Goal: Task Accomplishment & Management: Use online tool/utility

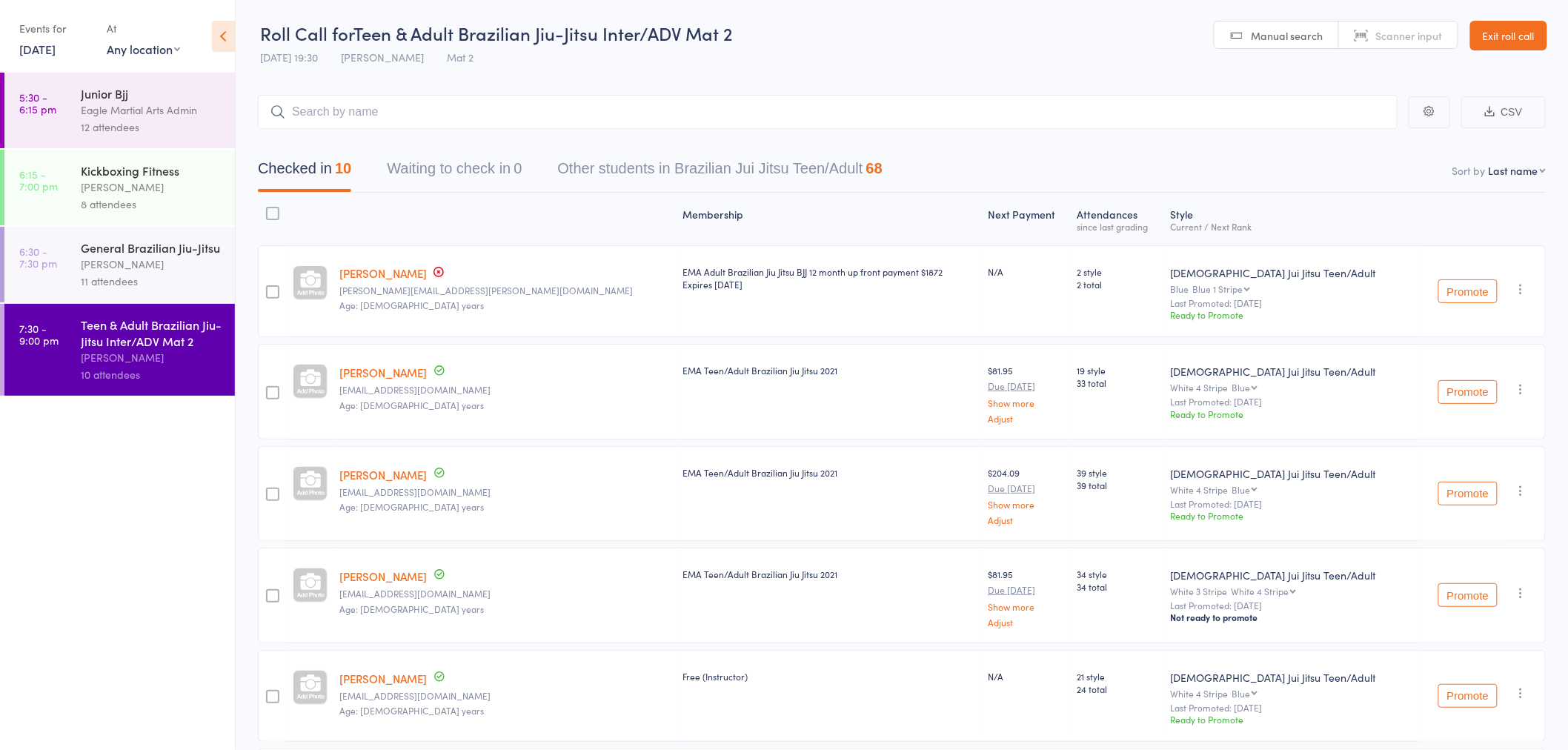
click at [1508, 32] on link "Exit roll call" at bounding box center [1509, 36] width 77 height 30
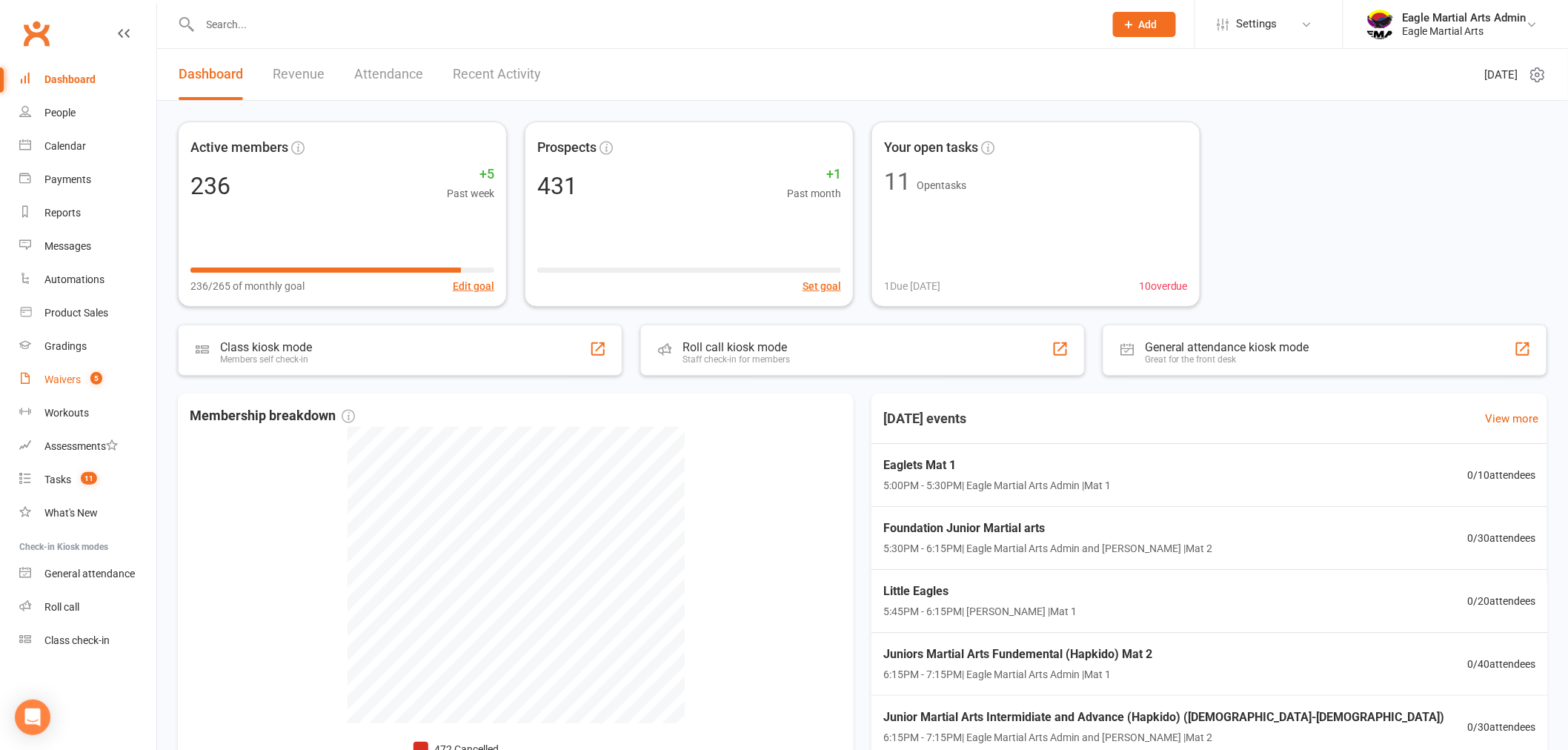
click at [65, 379] on div "Waivers" at bounding box center [62, 379] width 37 height 12
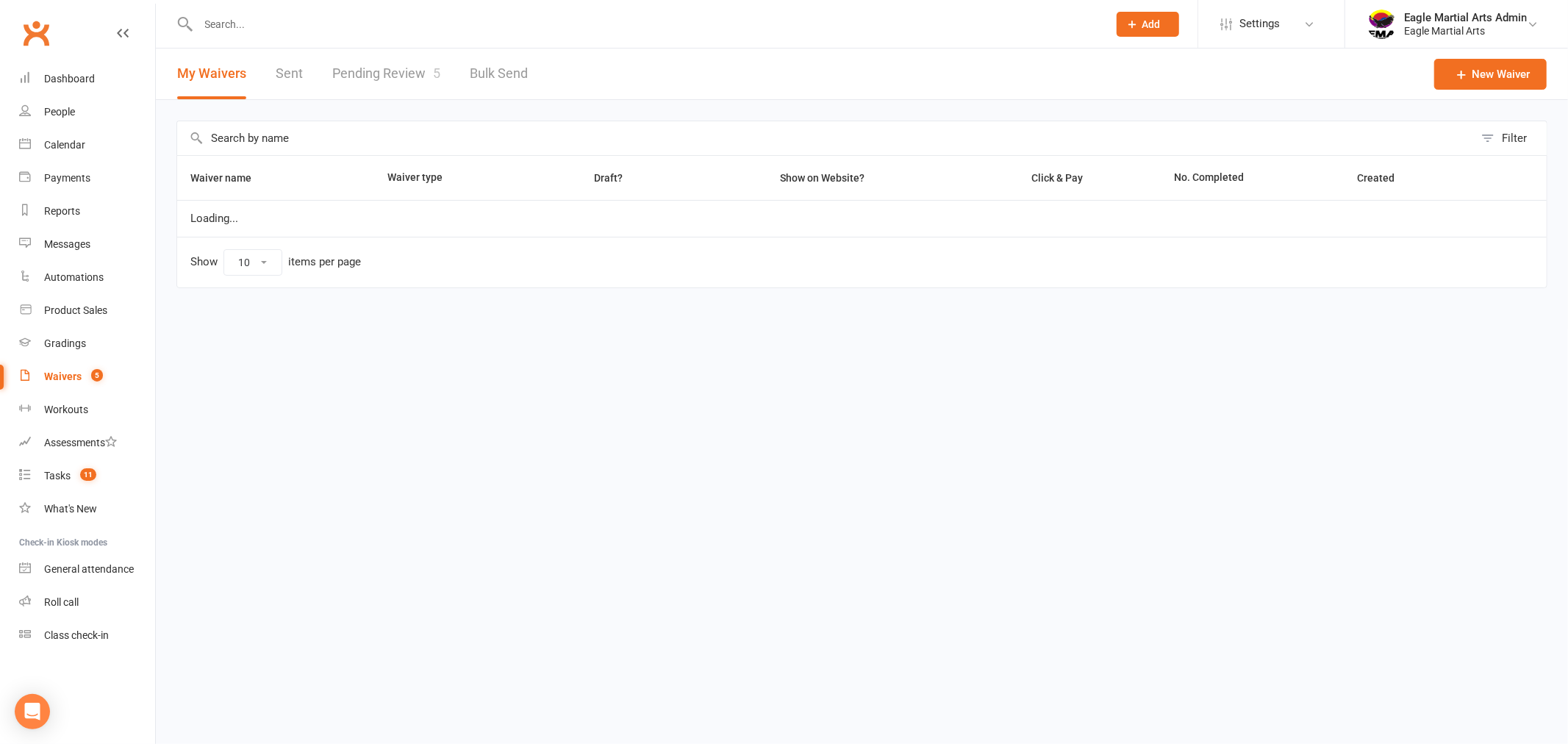
select select "100"
click at [382, 72] on link "Pending Review 5" at bounding box center [386, 73] width 108 height 51
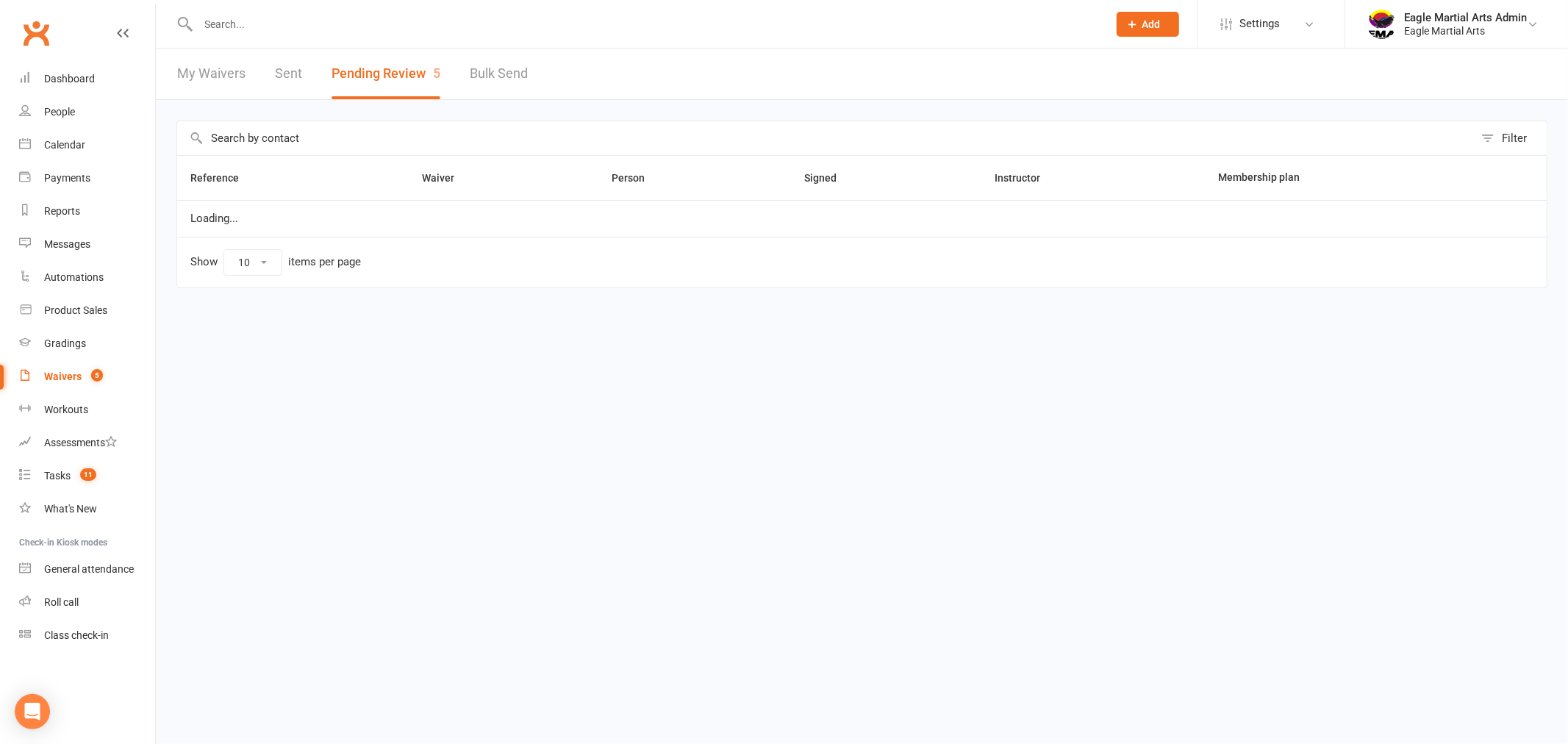
select select "25"
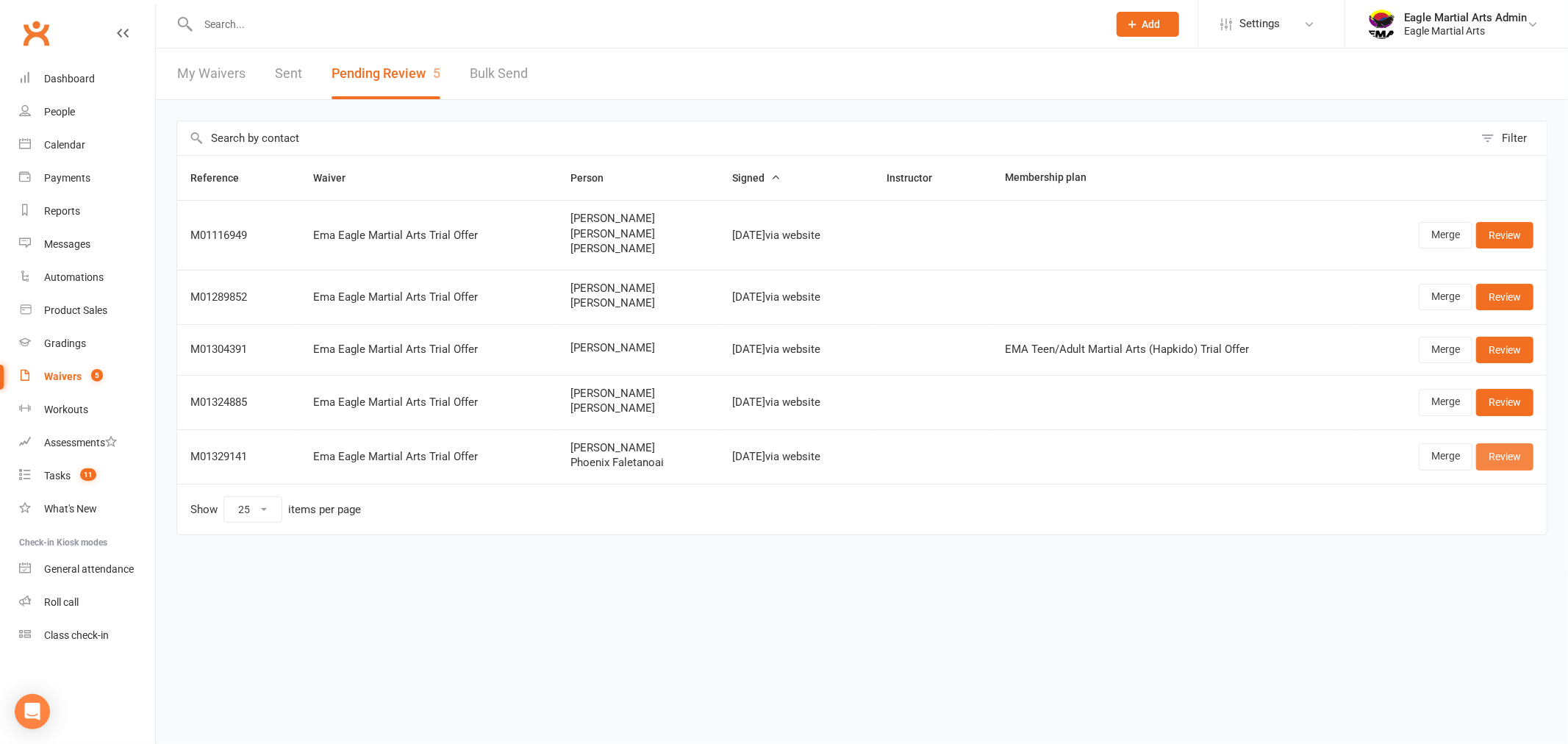
click at [1521, 460] on link "Review" at bounding box center [1505, 456] width 58 height 26
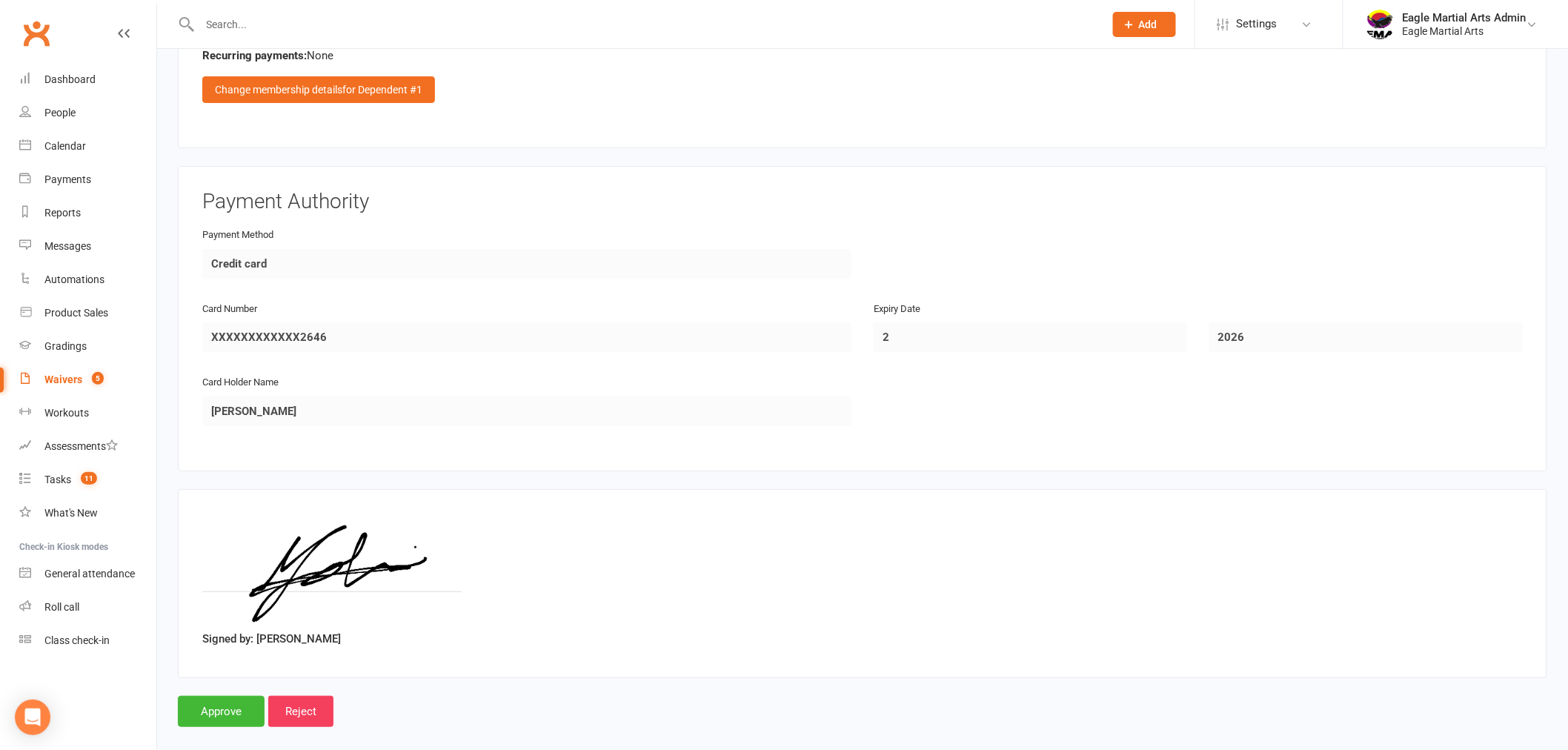
scroll to position [2342, 0]
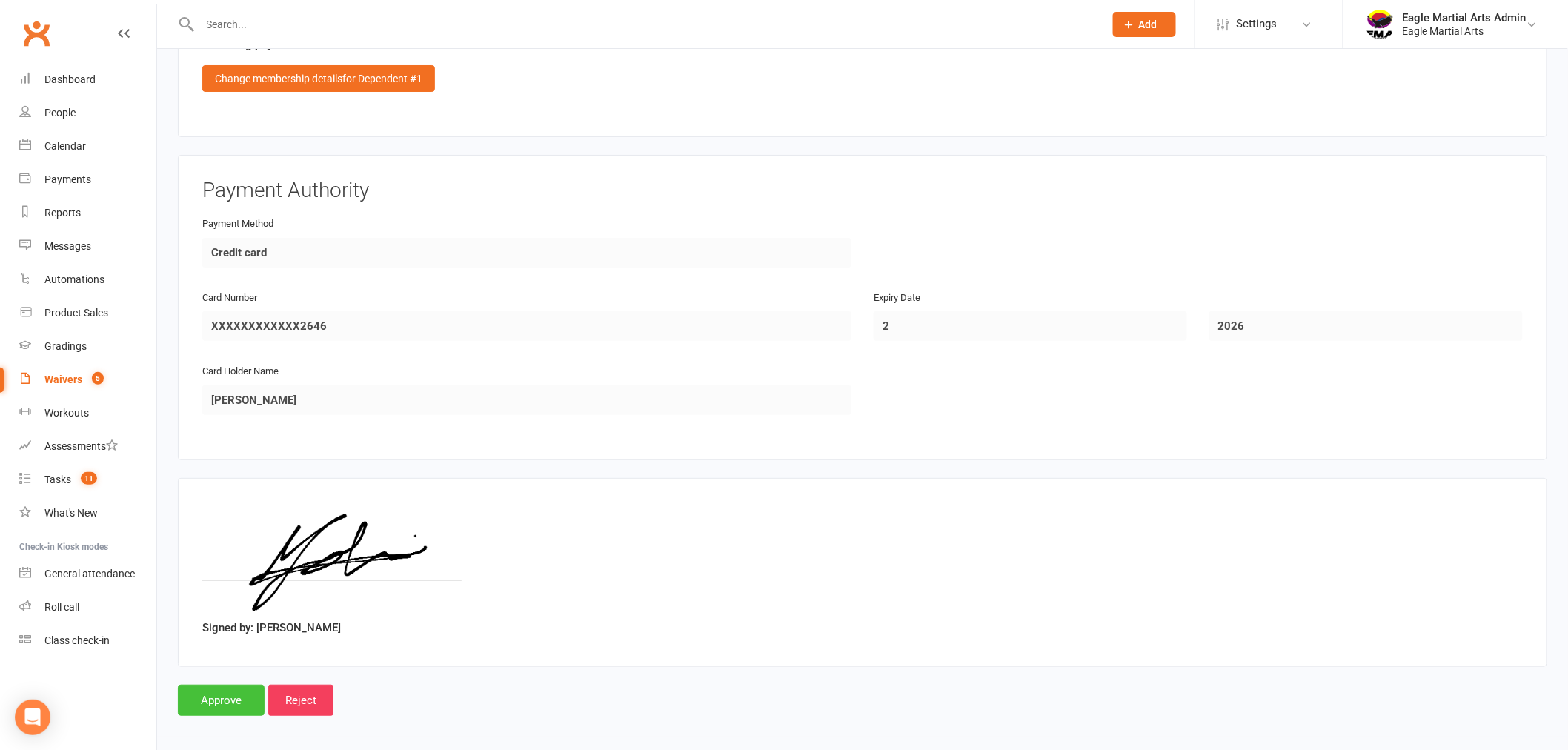
click at [228, 699] on input "Approve" at bounding box center [221, 699] width 86 height 31
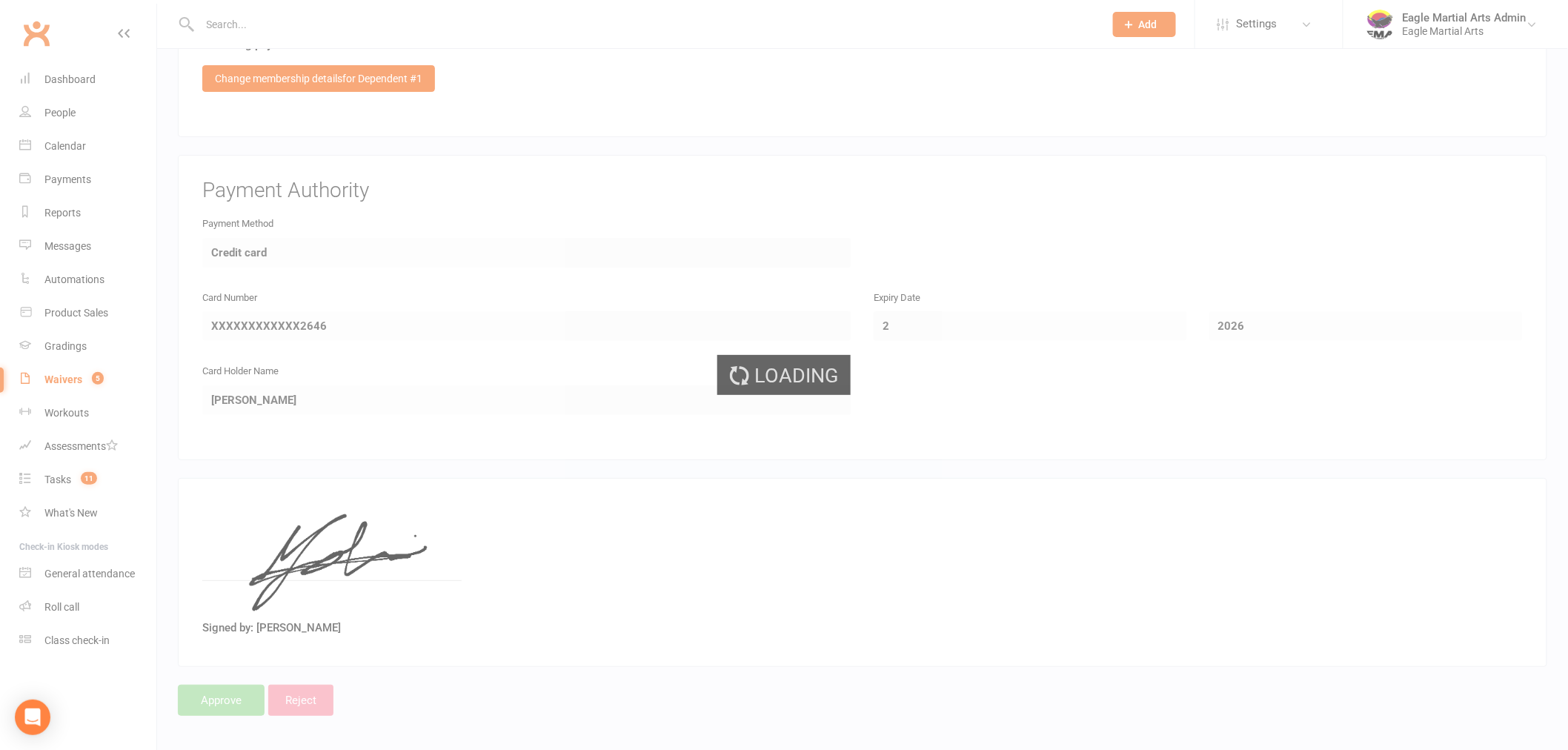
select select "25"
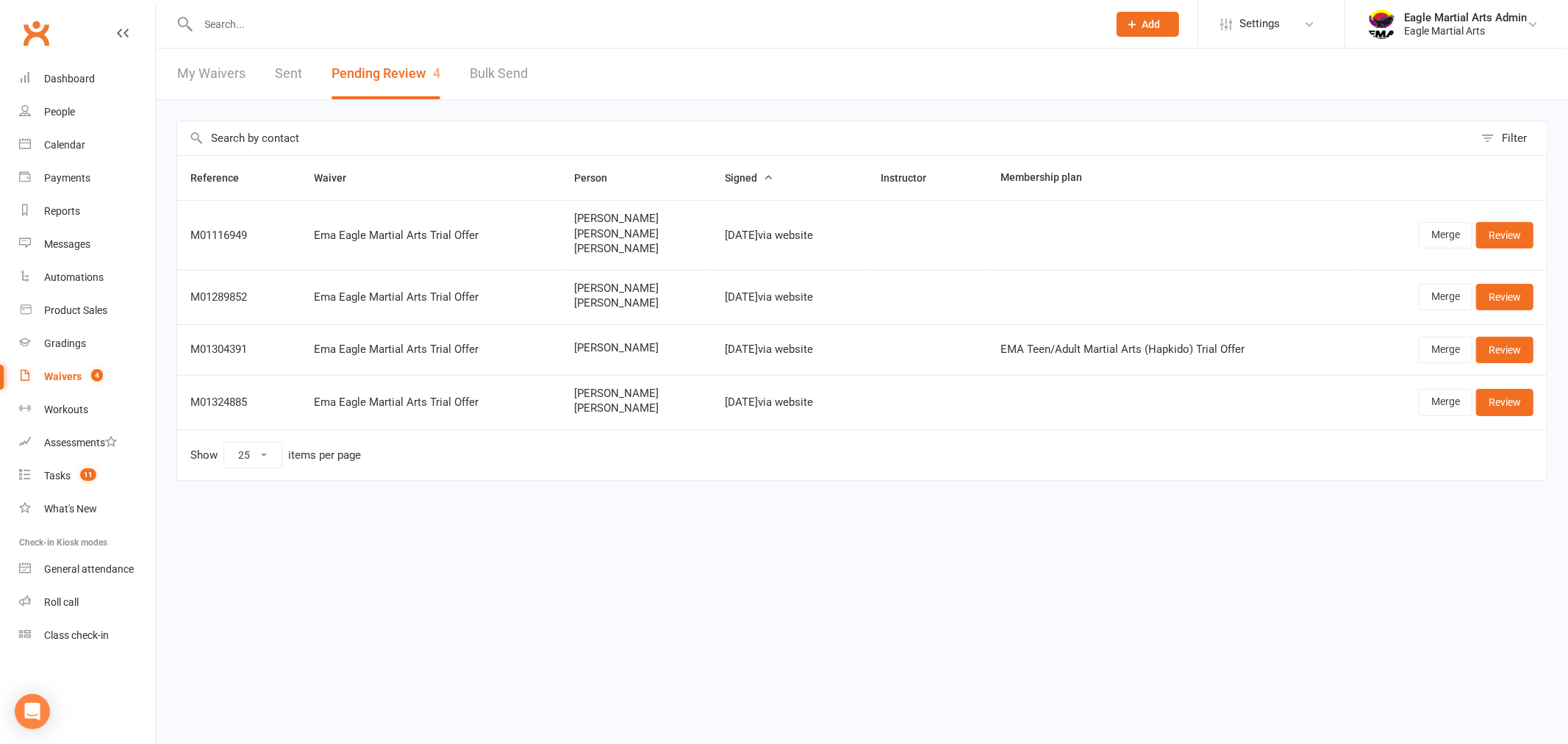
click at [40, 35] on link "Clubworx" at bounding box center [36, 33] width 37 height 37
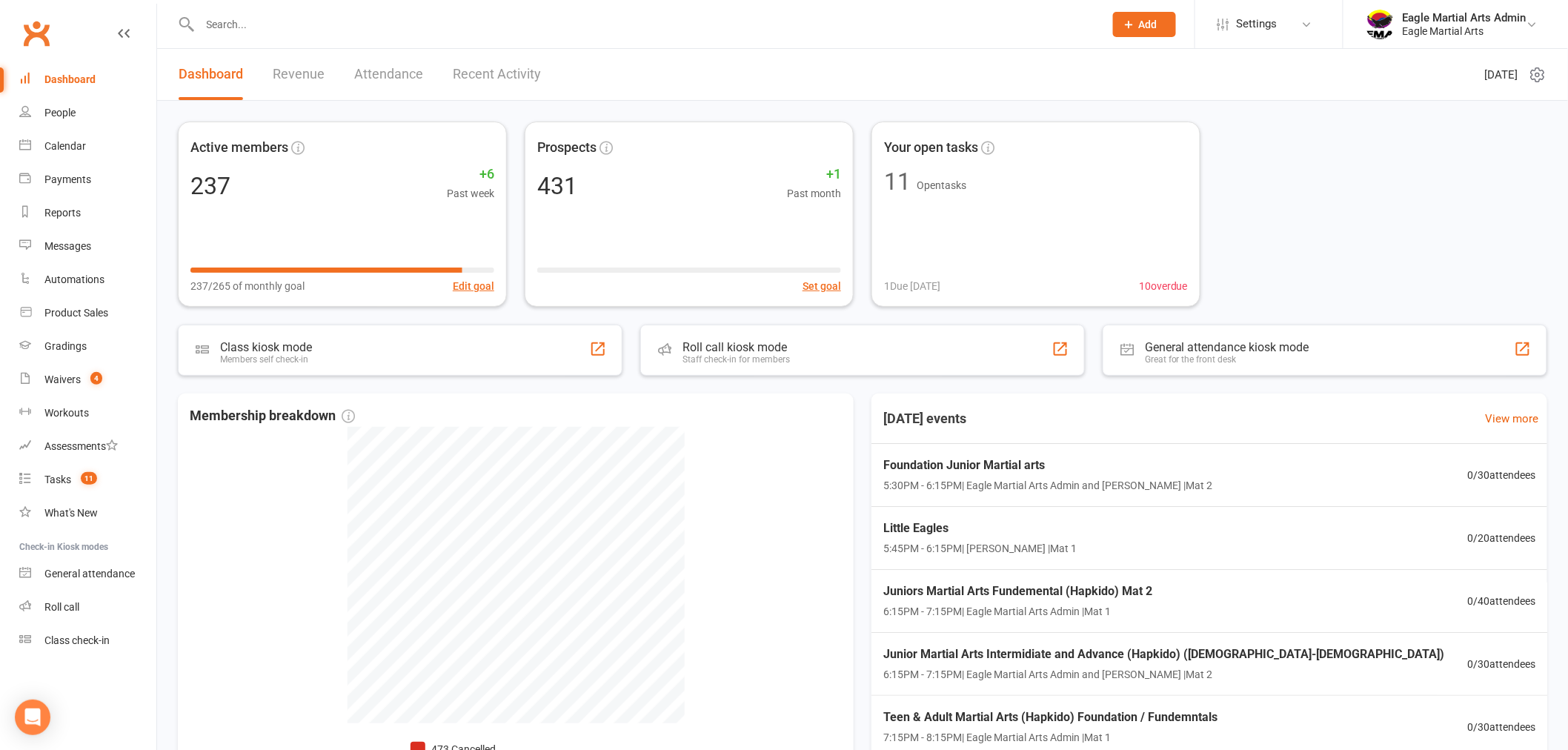
click at [409, 82] on link "Attendance" at bounding box center [388, 74] width 68 height 52
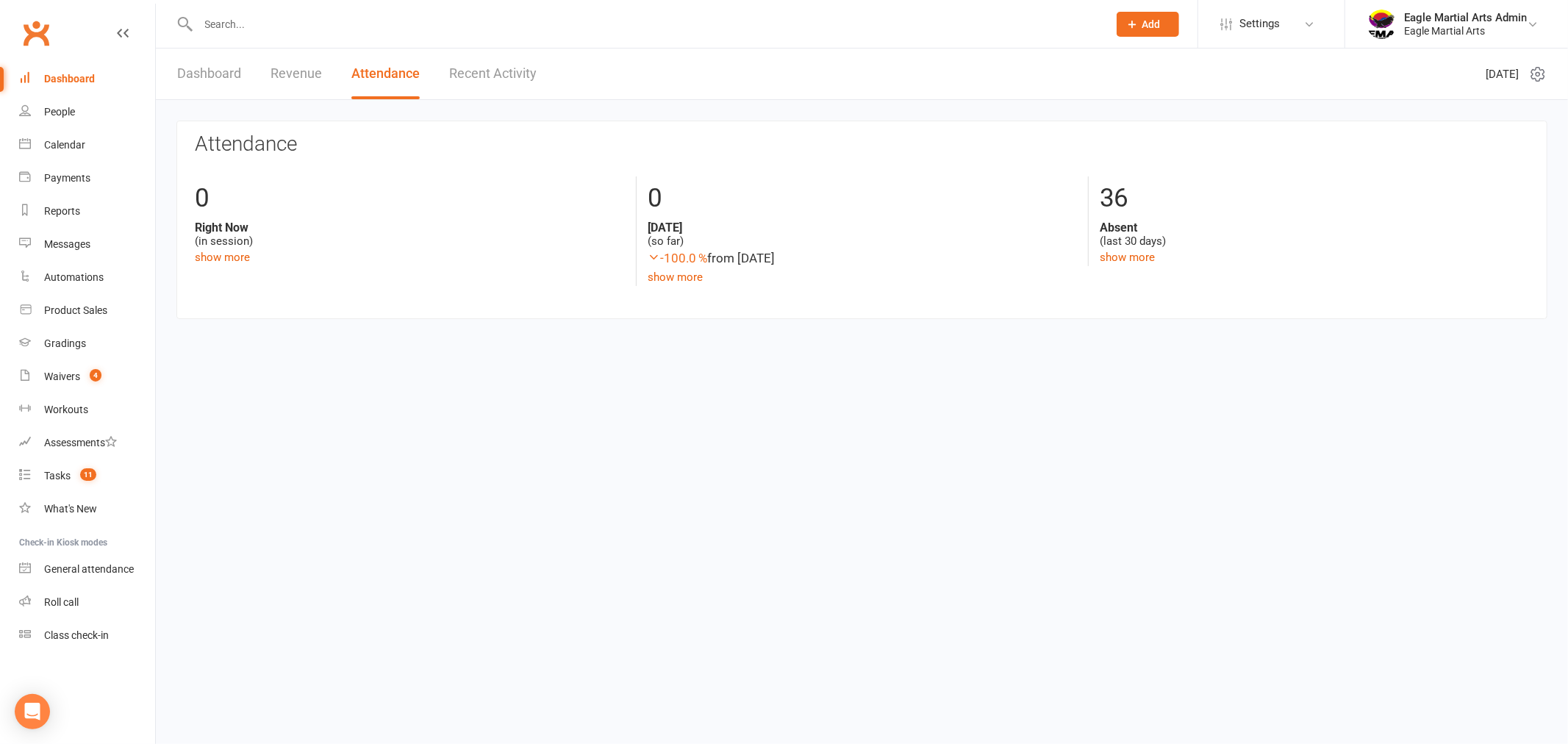
click at [505, 75] on link "Recent Activity" at bounding box center [493, 73] width 87 height 51
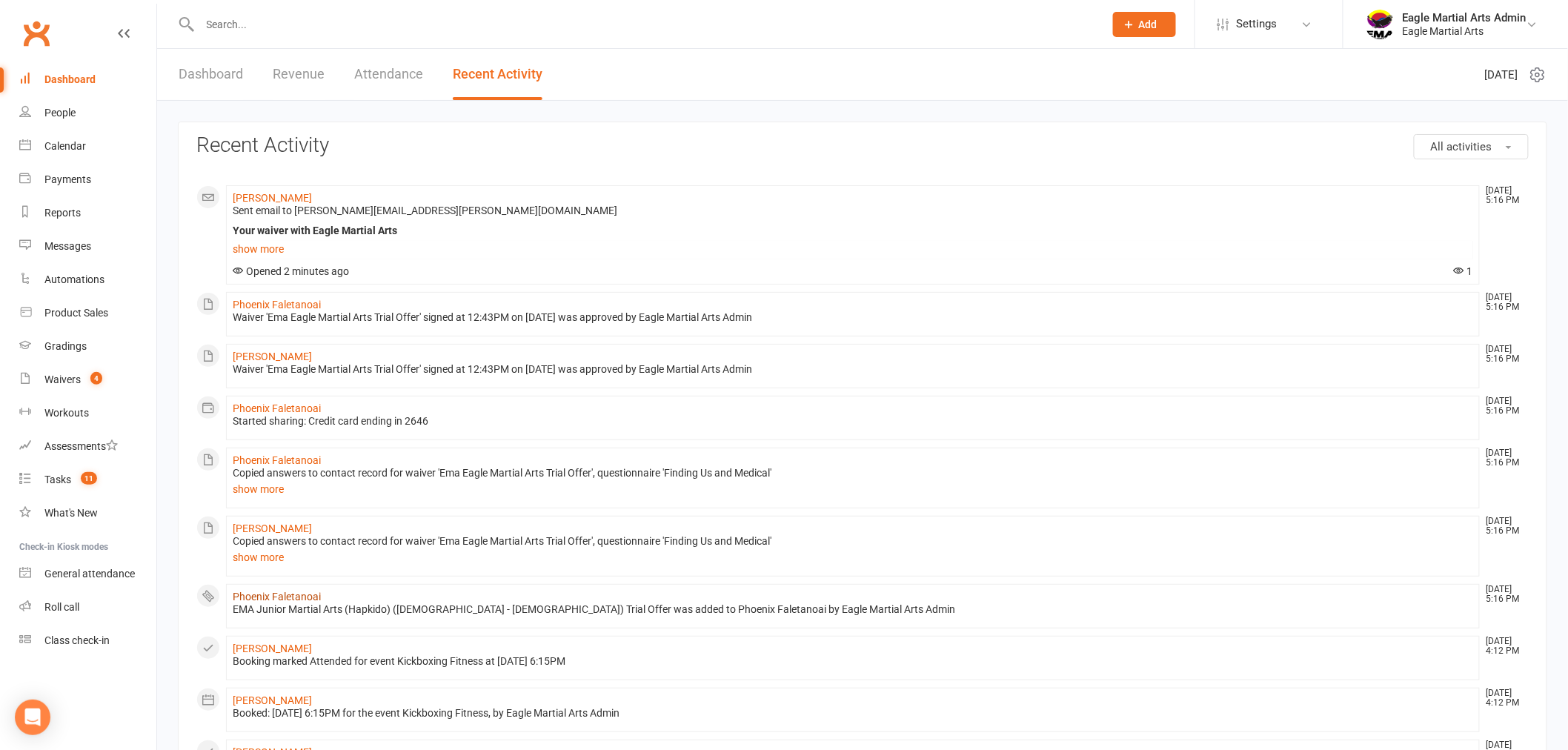
click at [281, 597] on link "Phoenix Faletanoai" at bounding box center [277, 596] width 88 height 12
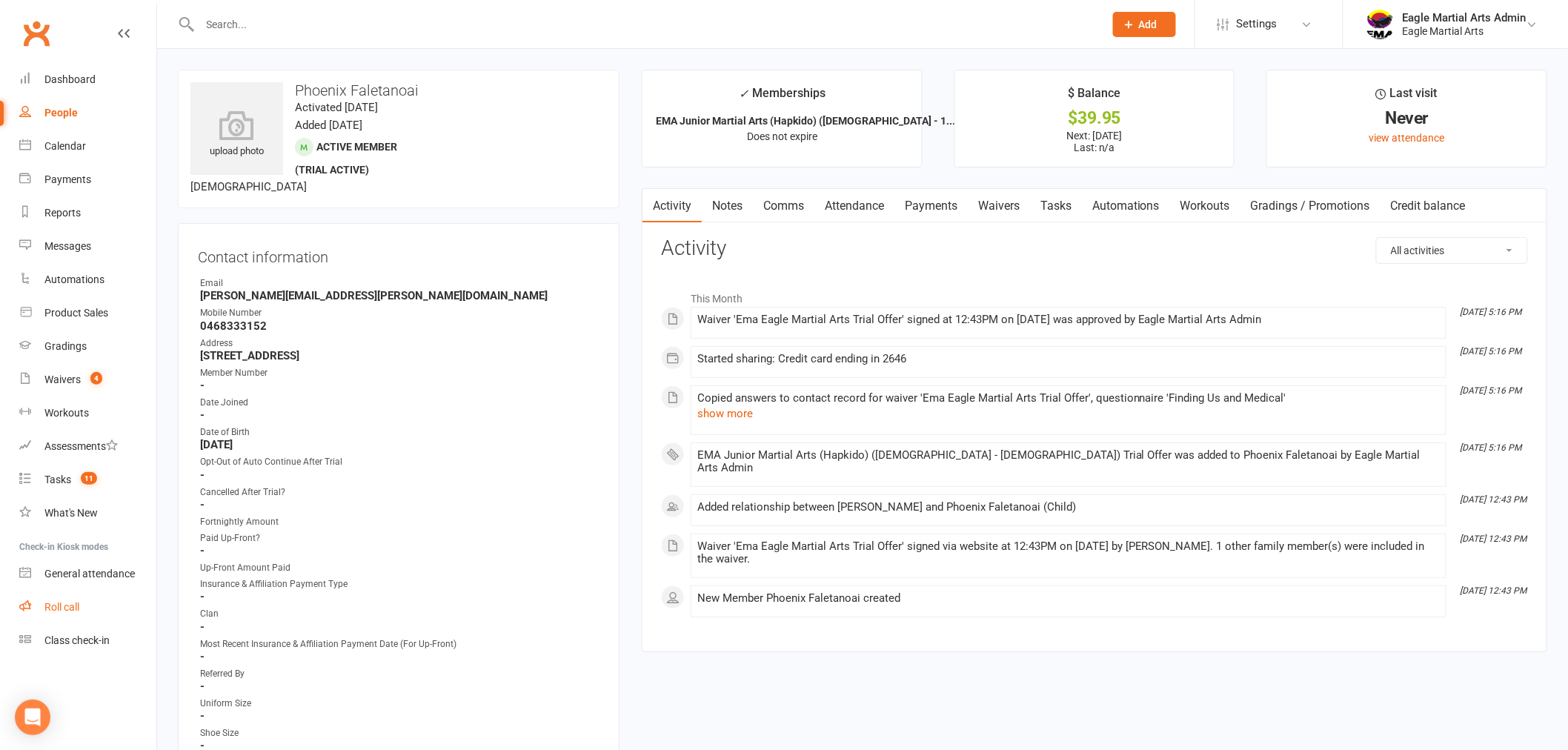
click at [67, 602] on div "Roll call" at bounding box center [61, 607] width 35 height 12
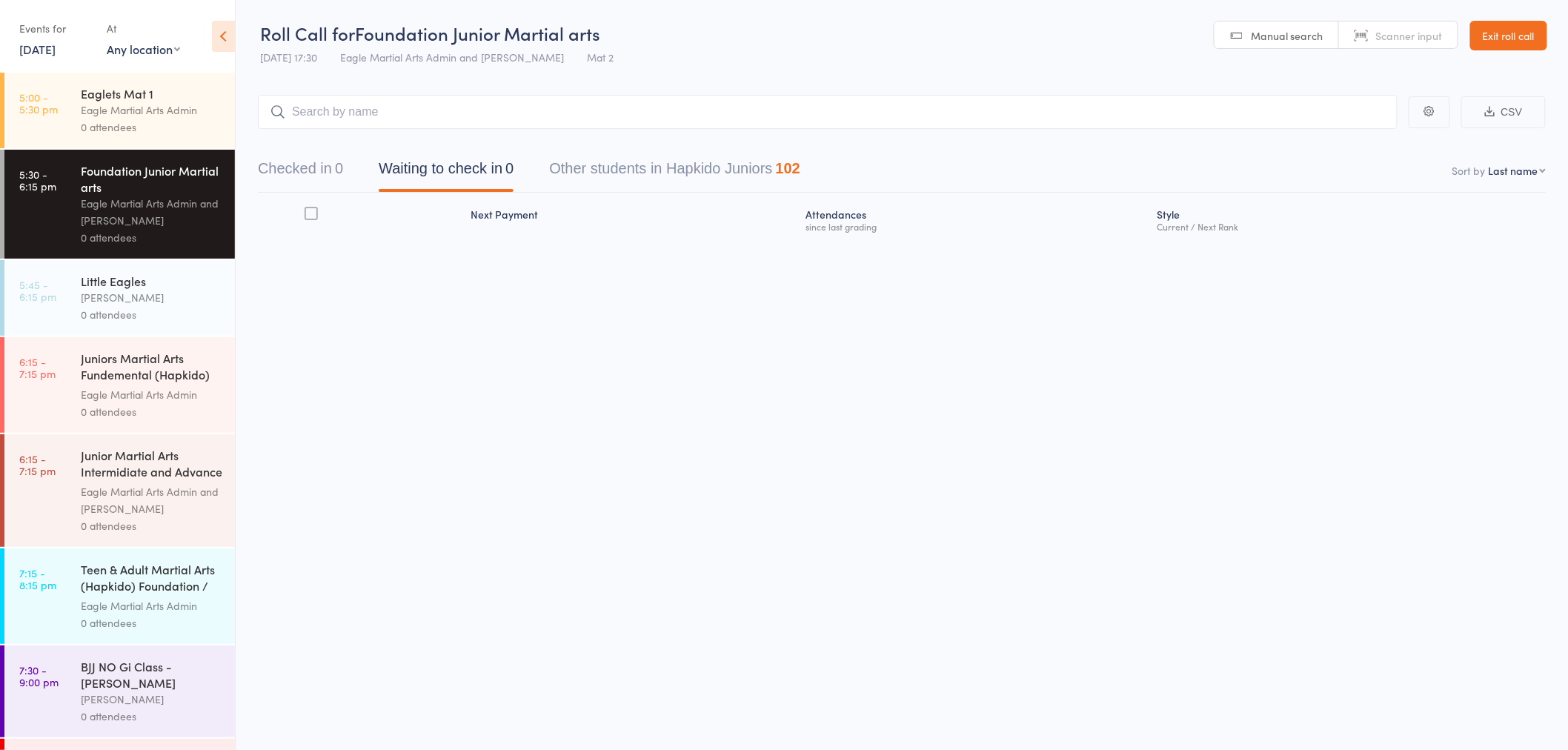
click at [123, 100] on div "Eaglets Mat 1" at bounding box center [151, 93] width 142 height 16
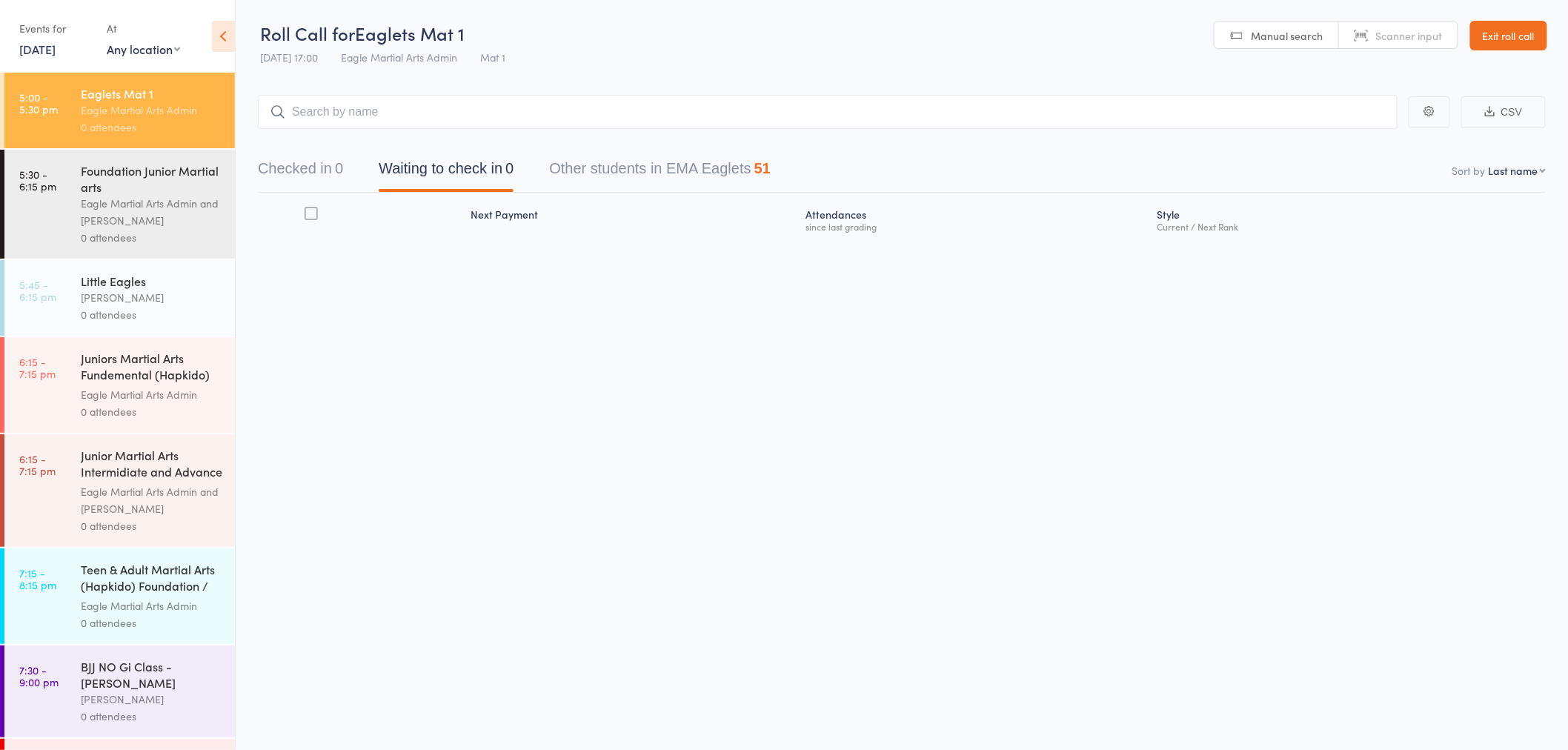
click at [316, 108] on input "search" at bounding box center [827, 112] width 1139 height 34
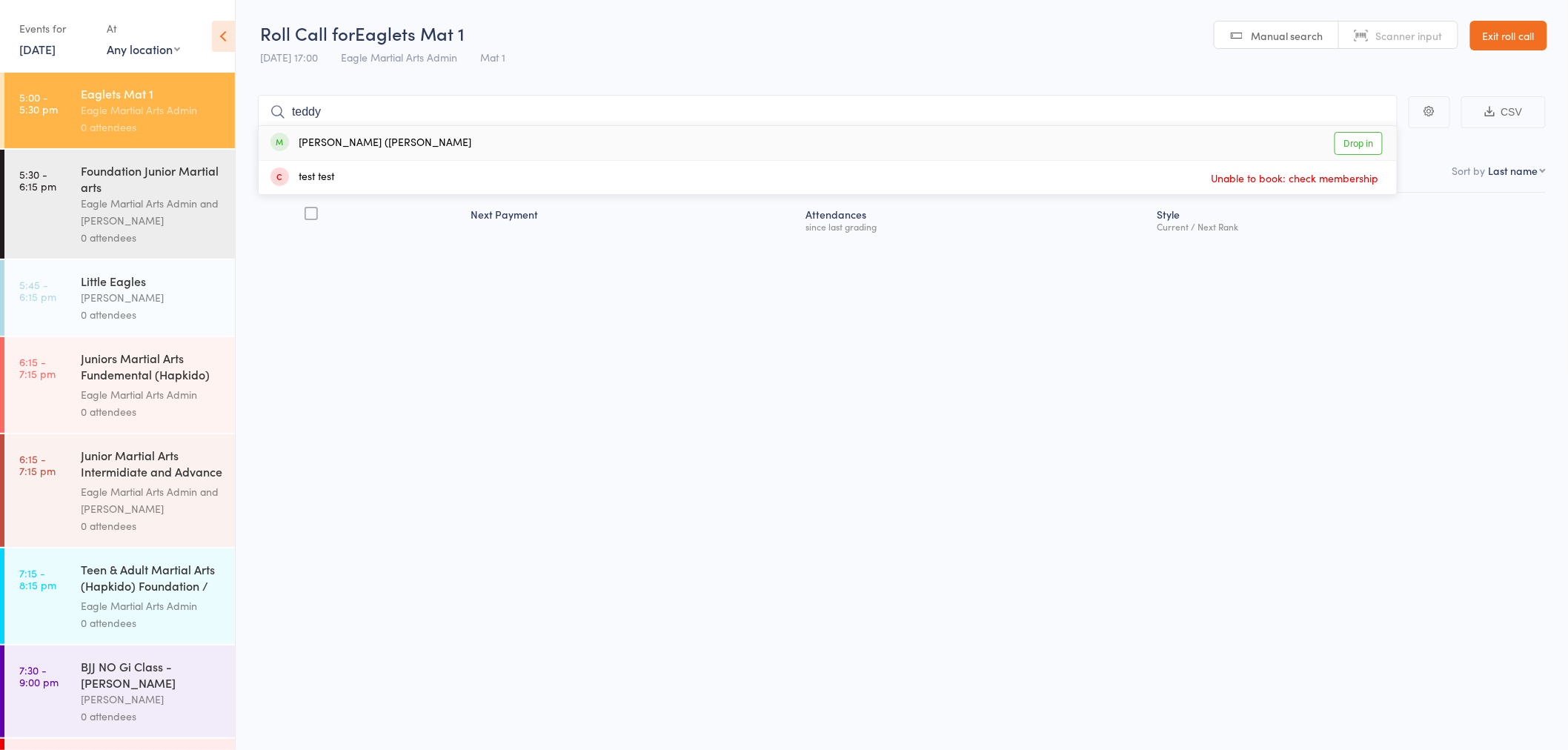
type input "teddy"
click at [349, 143] on div "[PERSON_NAME] ([PERSON_NAME]" at bounding box center [370, 143] width 201 height 17
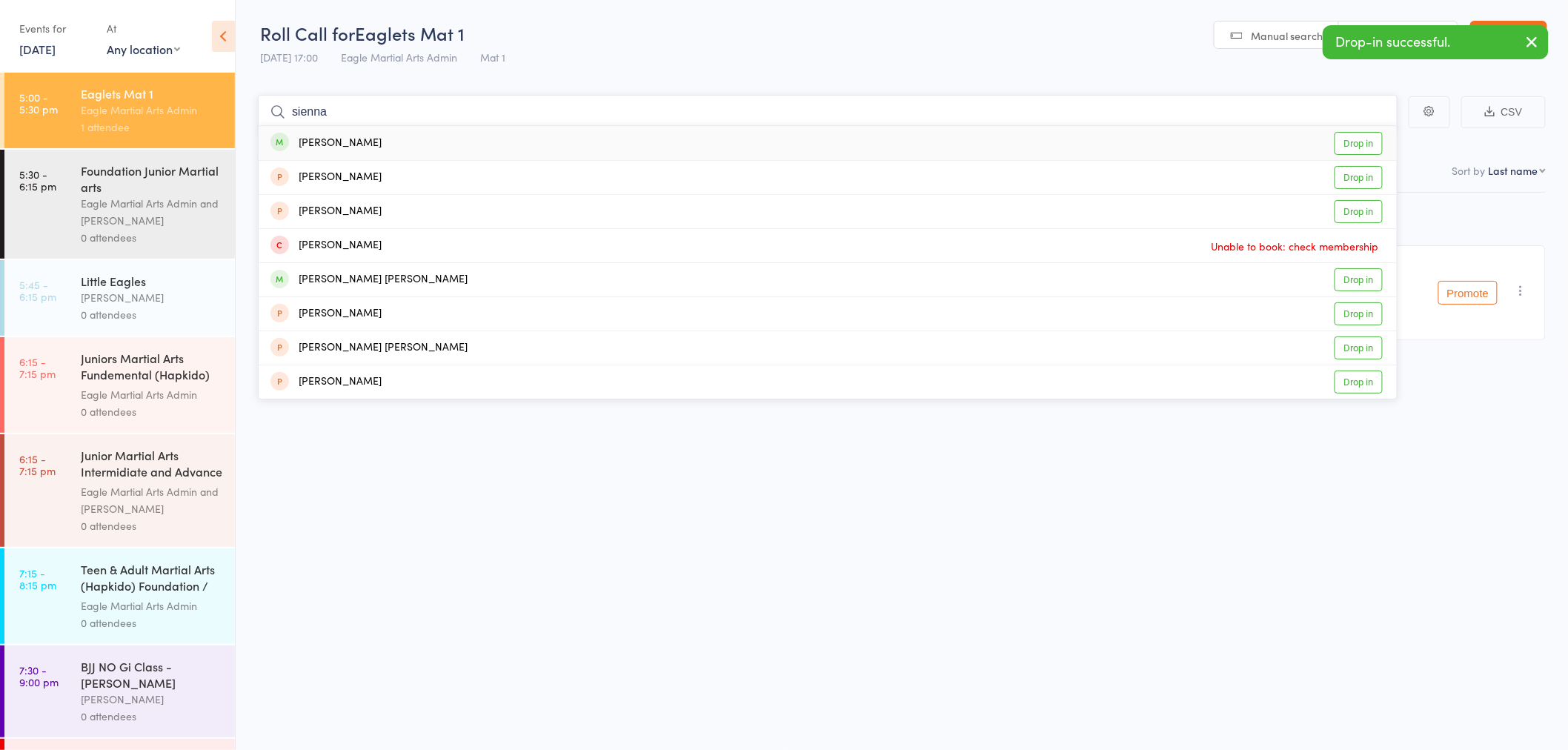
type input "sienna"
click at [349, 146] on div "[PERSON_NAME]" at bounding box center [325, 143] width 112 height 17
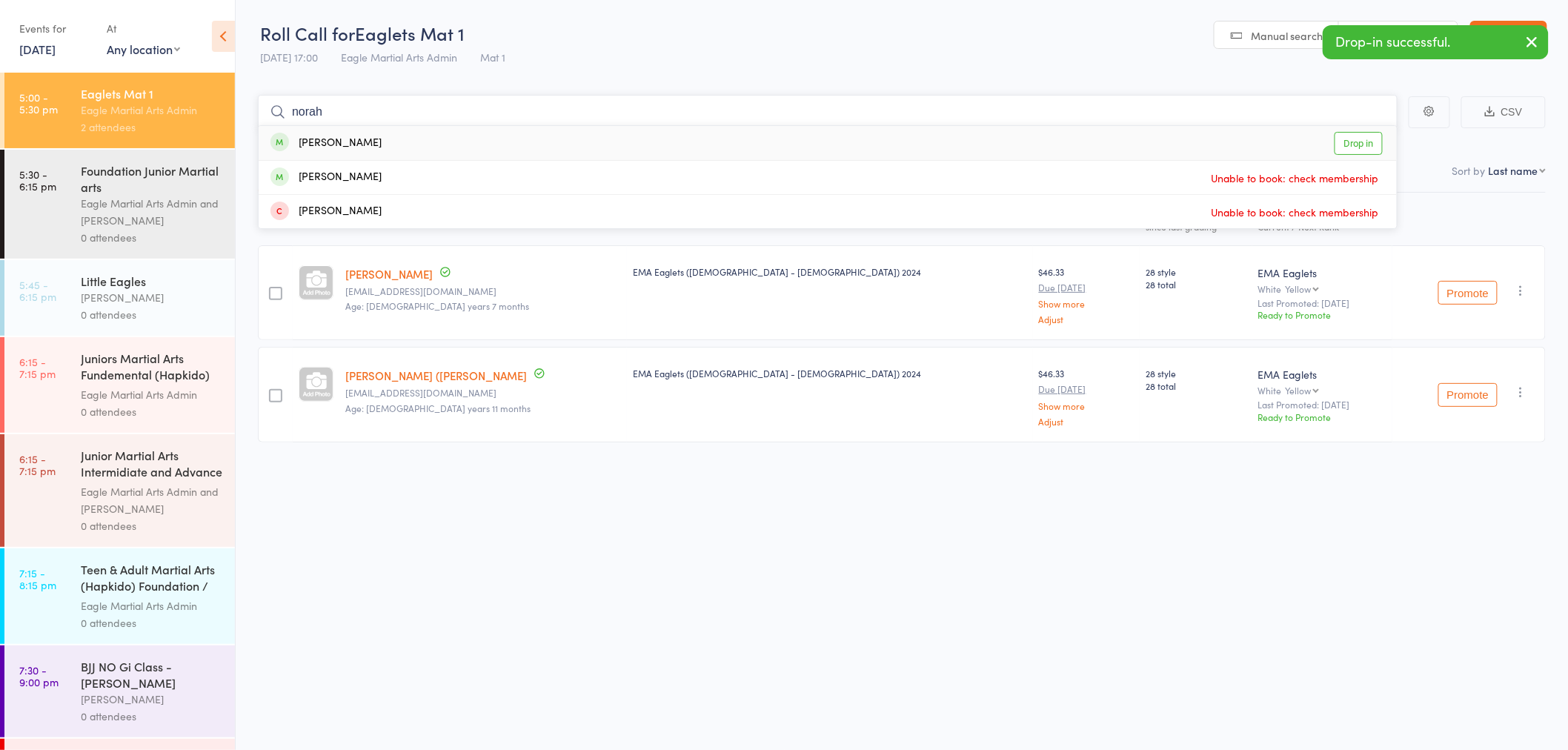
type input "norah"
click at [338, 144] on div "[PERSON_NAME]" at bounding box center [325, 143] width 112 height 17
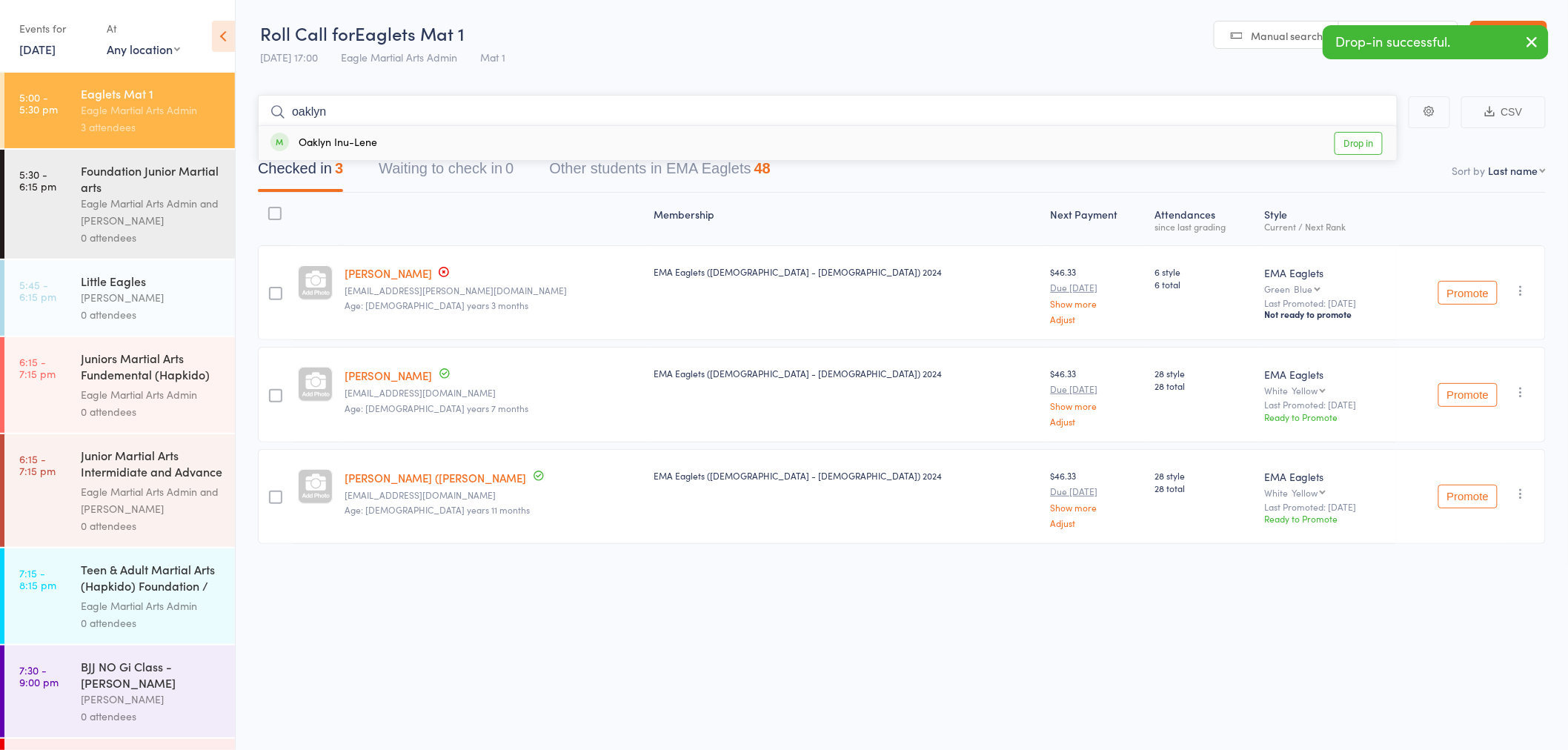
type input "oaklyn"
click at [334, 143] on div "Oaklyn Inu-Lene" at bounding box center [324, 143] width 107 height 17
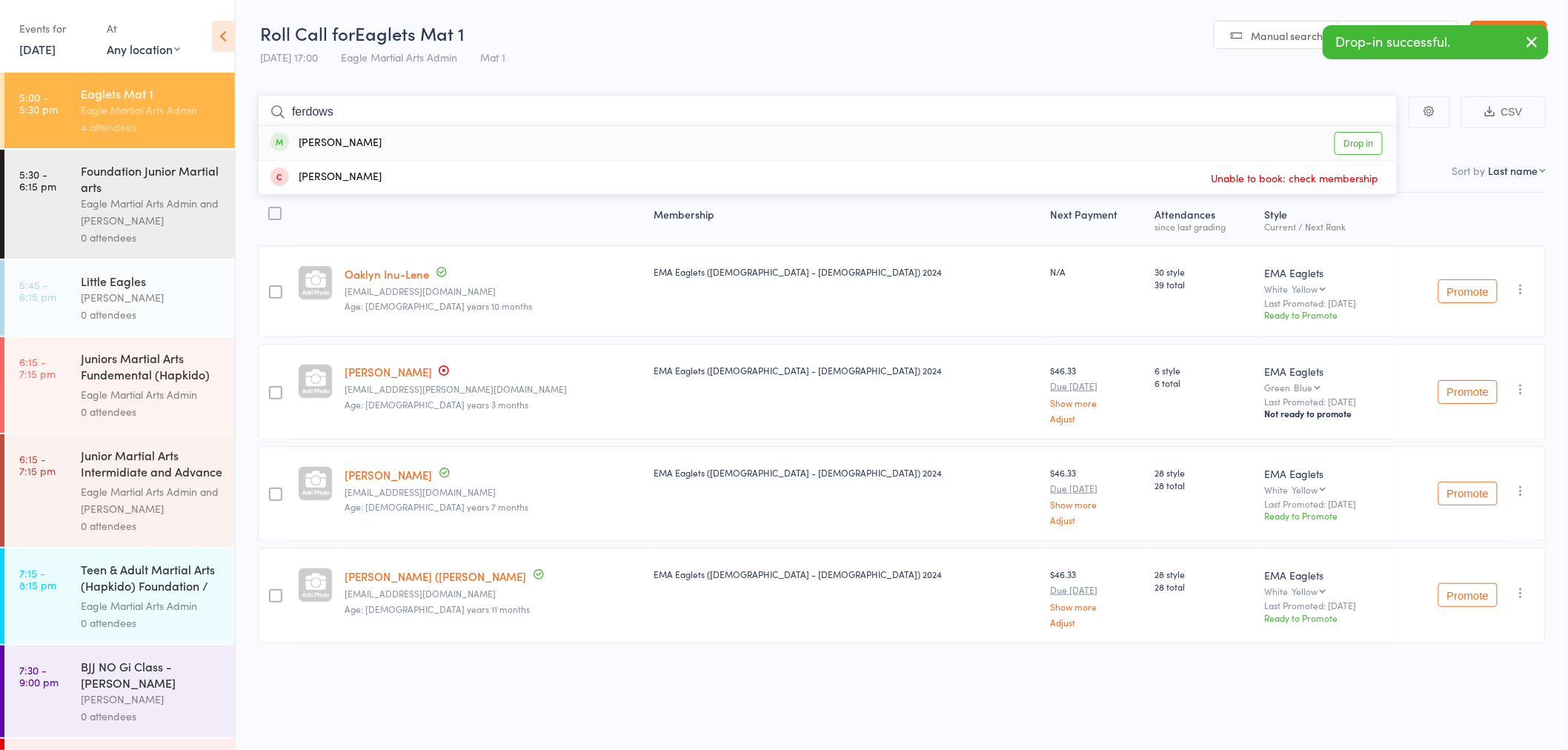
type input "ferdows"
click at [332, 143] on div "[PERSON_NAME]" at bounding box center [325, 143] width 112 height 17
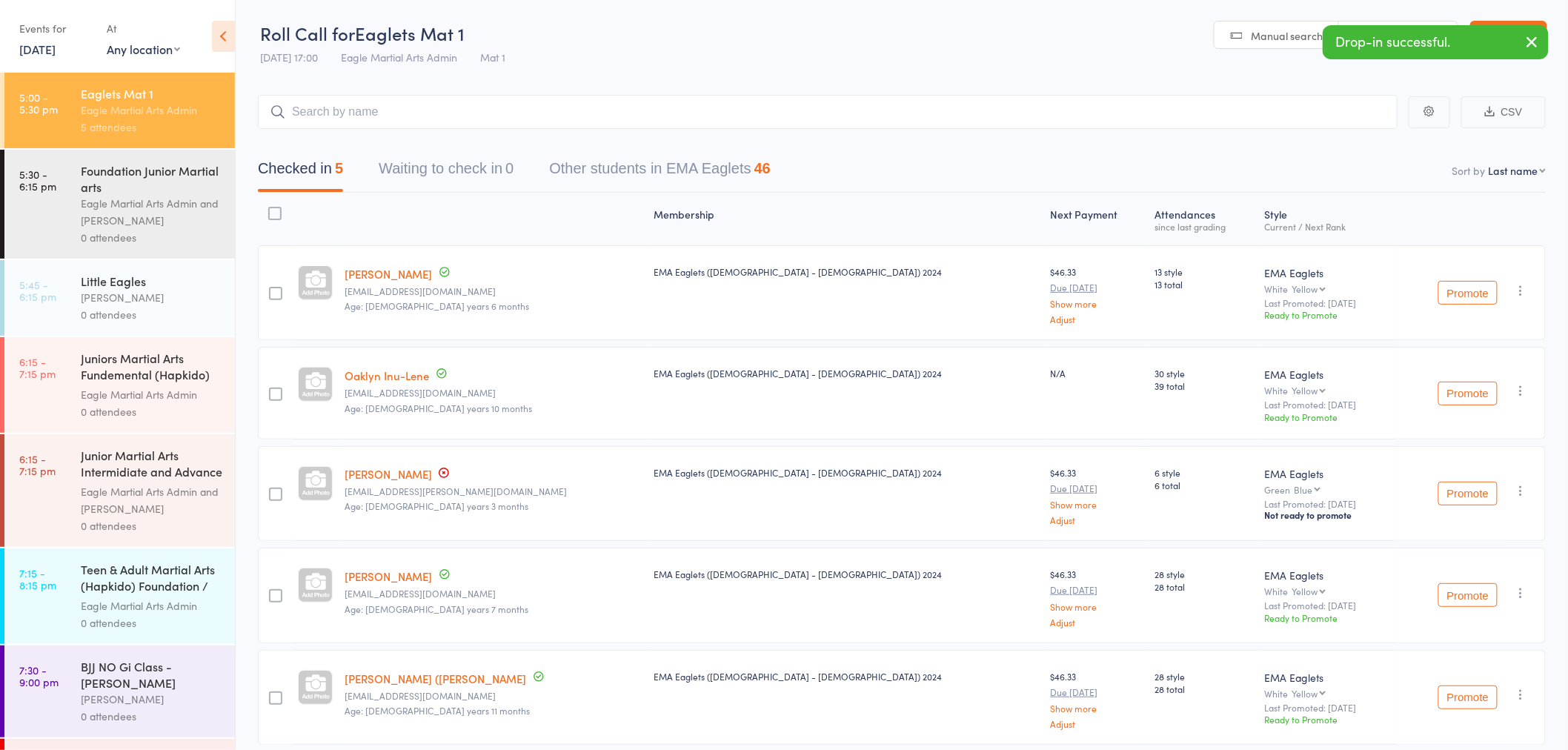
click at [130, 196] on div "Eagle Martial Arts Admin and Alex Tse" at bounding box center [151, 212] width 142 height 34
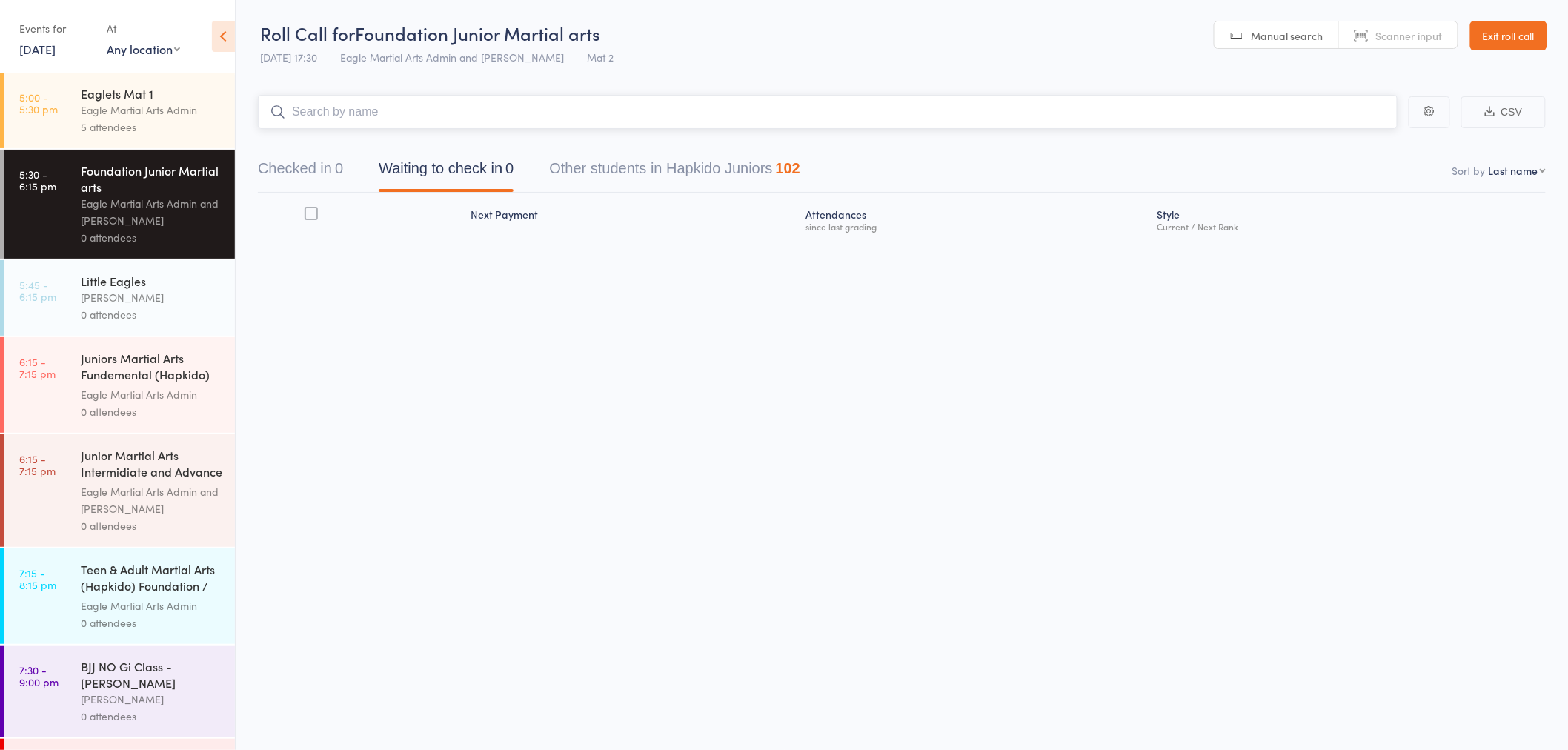
click at [510, 106] on input "search" at bounding box center [827, 112] width 1139 height 34
type input "pheonix"
click at [386, 143] on div "Phoenix Faletanoai" at bounding box center [328, 143] width 116 height 17
click at [376, 113] on input "search" at bounding box center [827, 112] width 1139 height 34
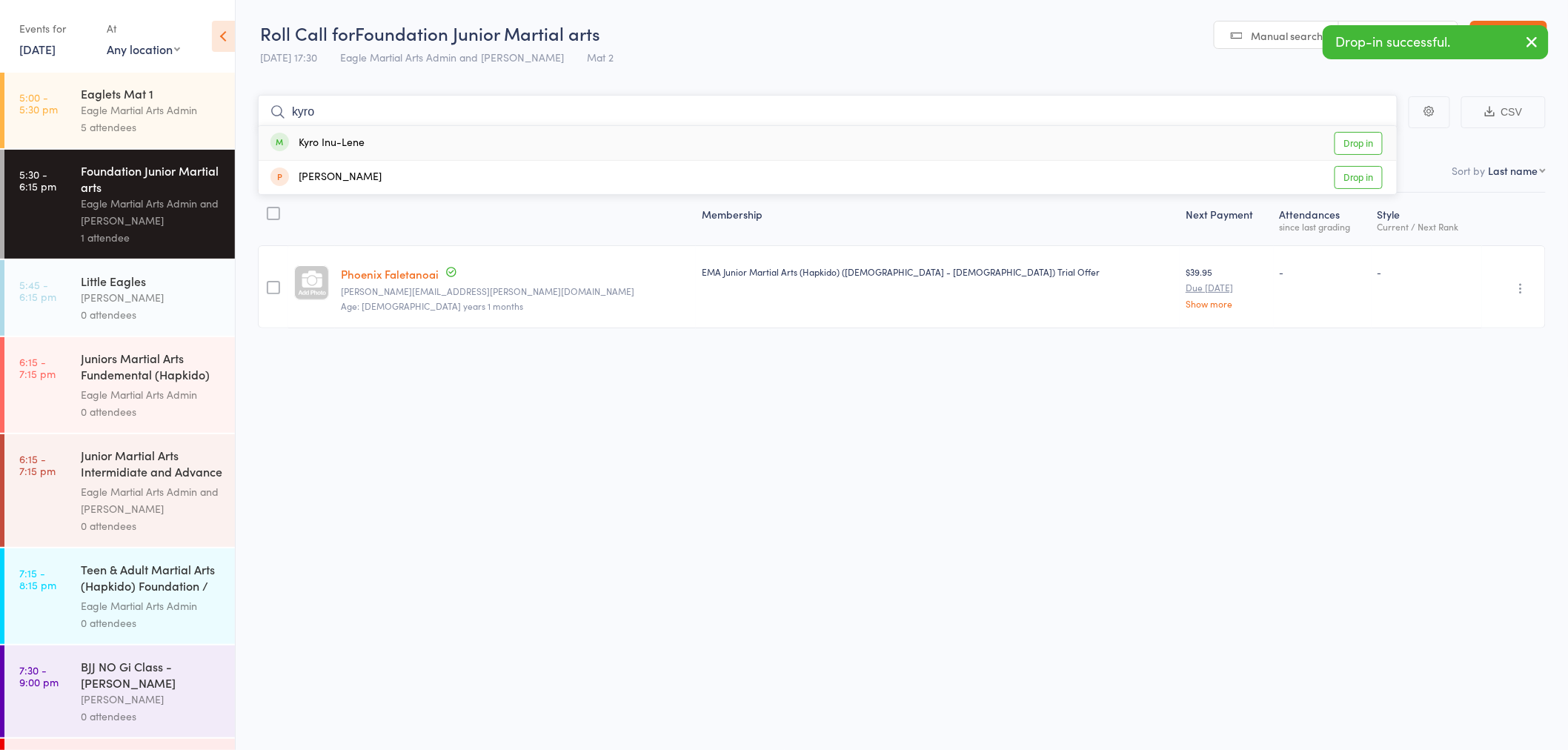
type input "kyro"
click at [376, 139] on div "Kyro Inu-Lene Drop in" at bounding box center [828, 142] width 1138 height 34
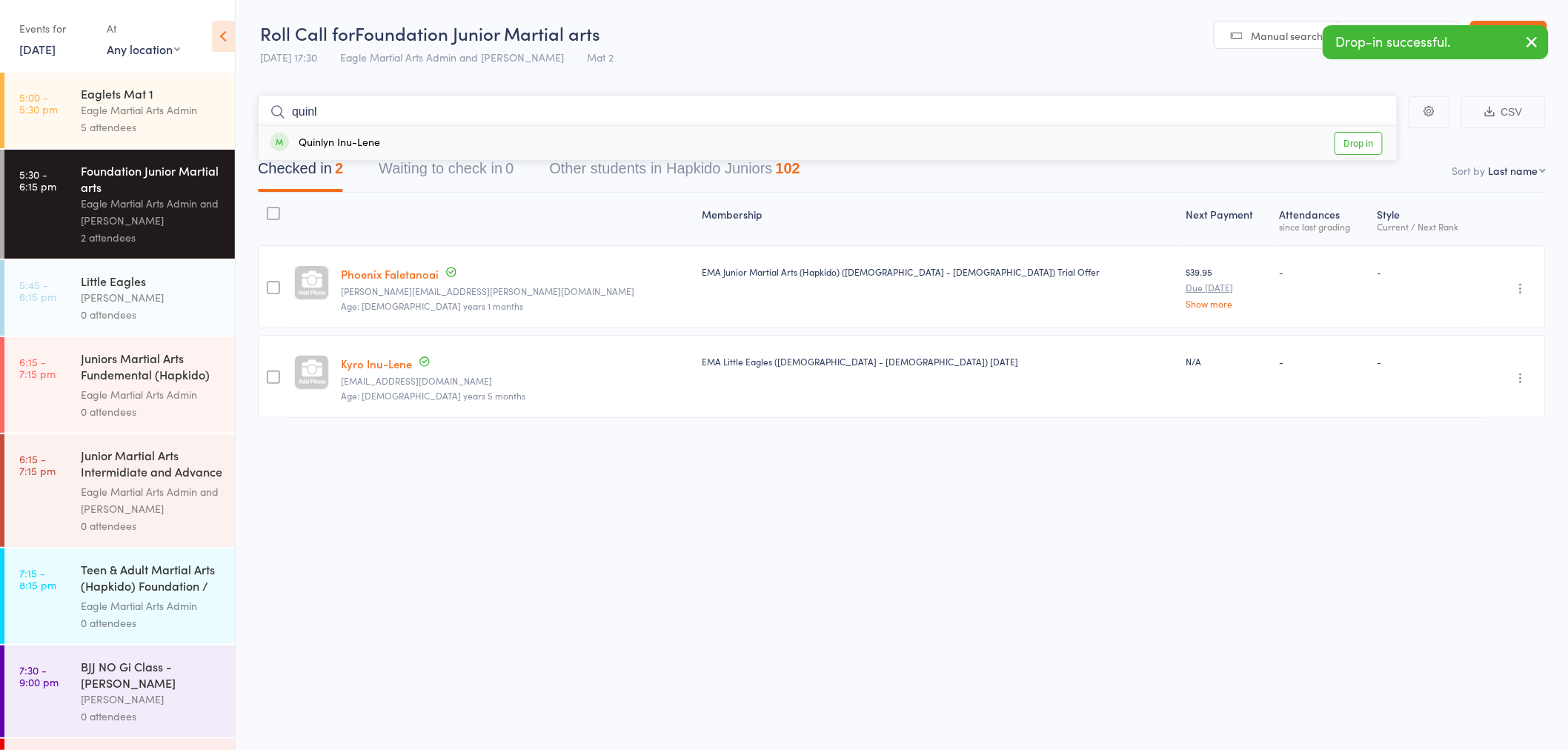
type input "quinl"
click at [332, 145] on div "Quinlyn Inu-Lene" at bounding box center [324, 143] width 110 height 17
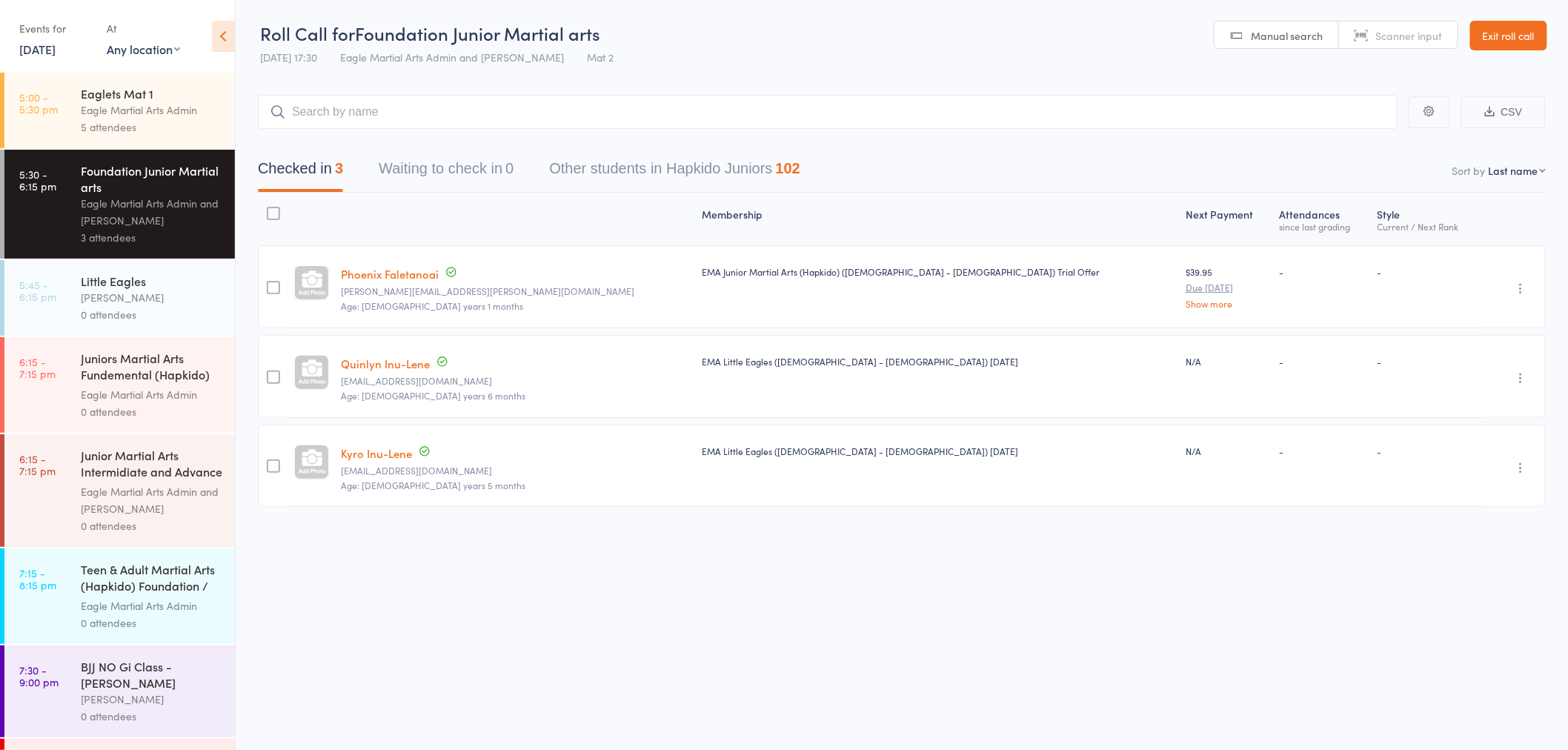
click at [146, 281] on div "Little Eagles" at bounding box center [151, 280] width 142 height 16
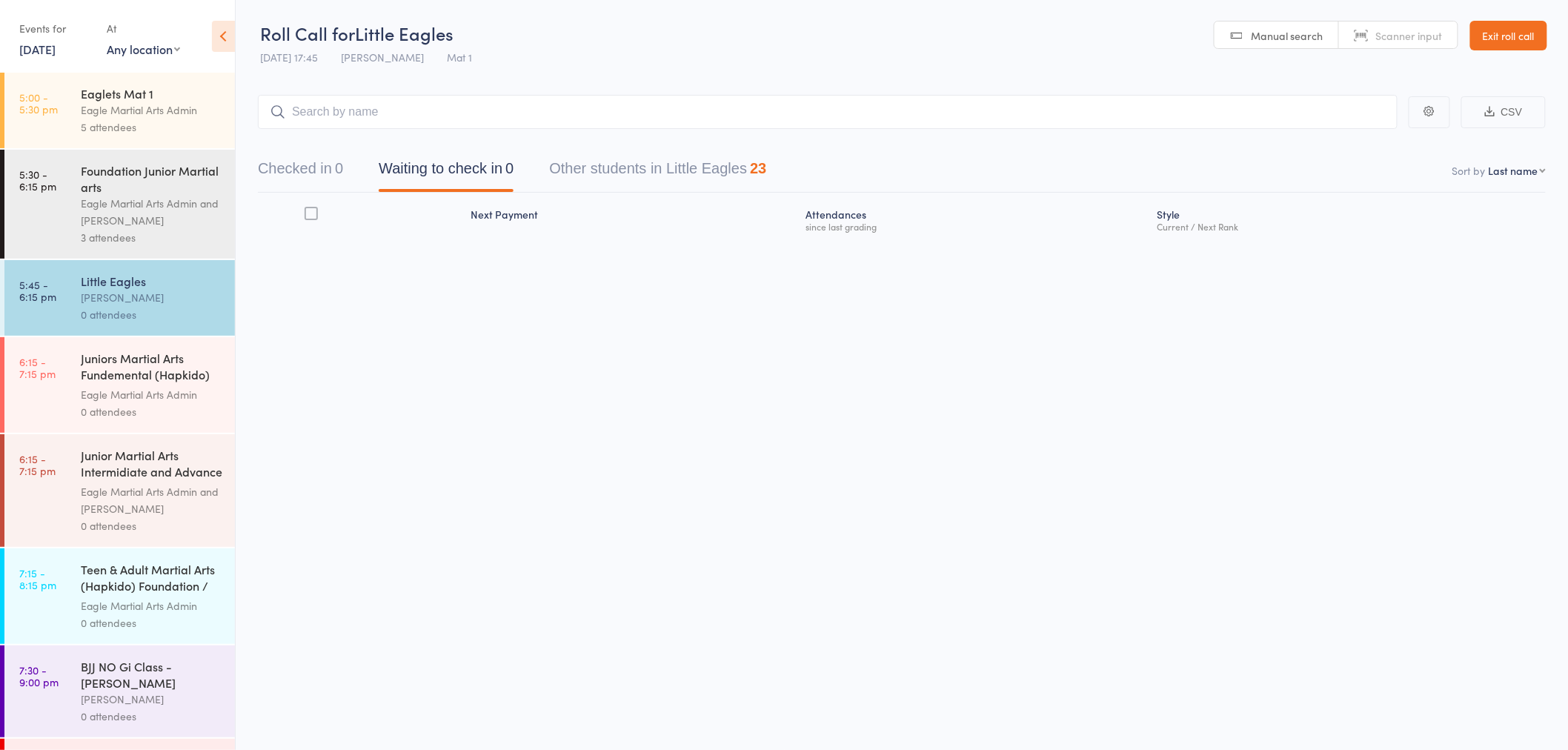
click at [358, 128] on div "Checked in 0 Waiting to check in 0 Other students in Little Eagles 23" at bounding box center [901, 160] width 1288 height 64
click at [363, 115] on input "search" at bounding box center [827, 112] width 1139 height 34
click at [345, 104] on input "search" at bounding box center [827, 112] width 1139 height 34
click at [346, 112] on input "search" at bounding box center [827, 112] width 1139 height 34
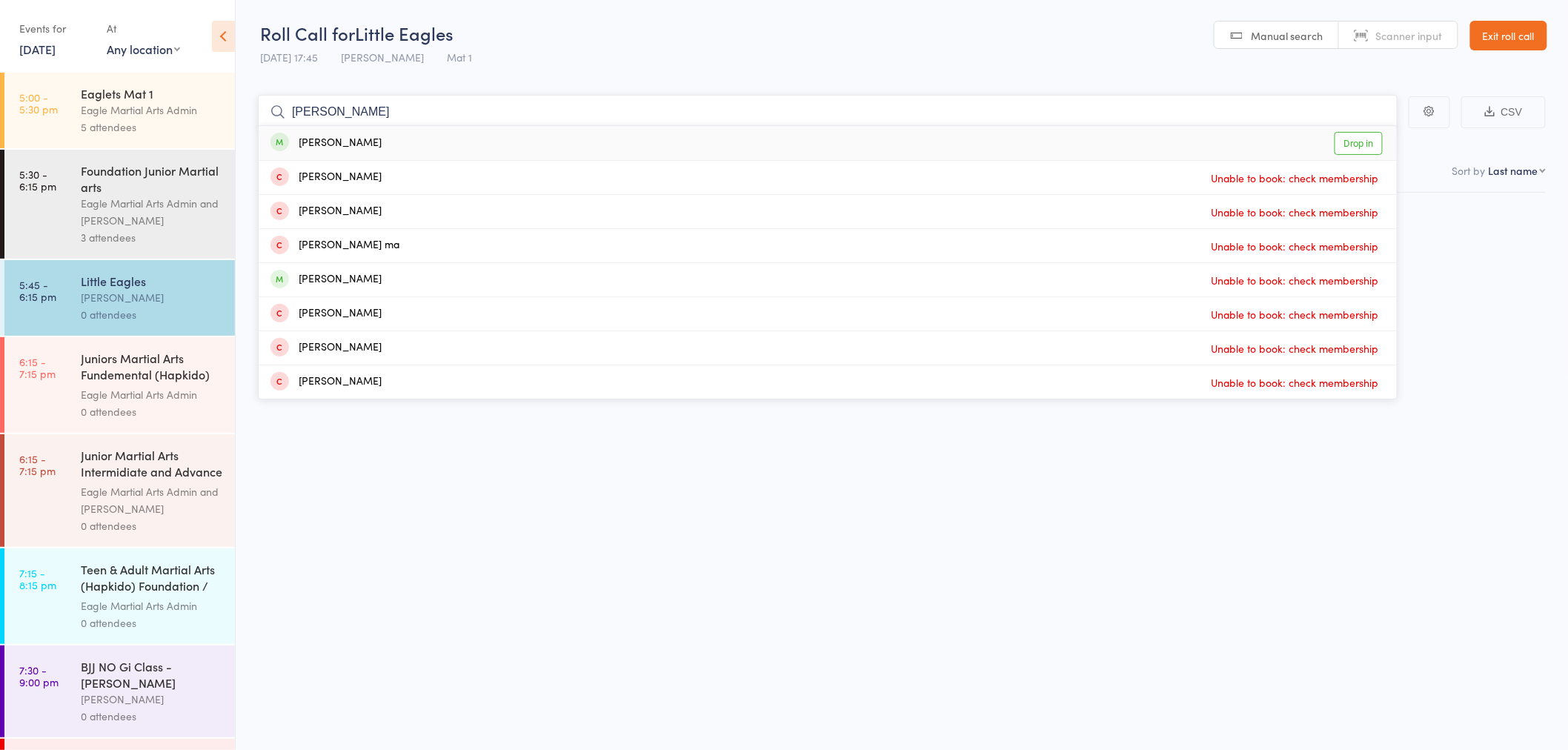
type input "isaac"
click at [344, 136] on div "[PERSON_NAME]" at bounding box center [325, 143] width 112 height 17
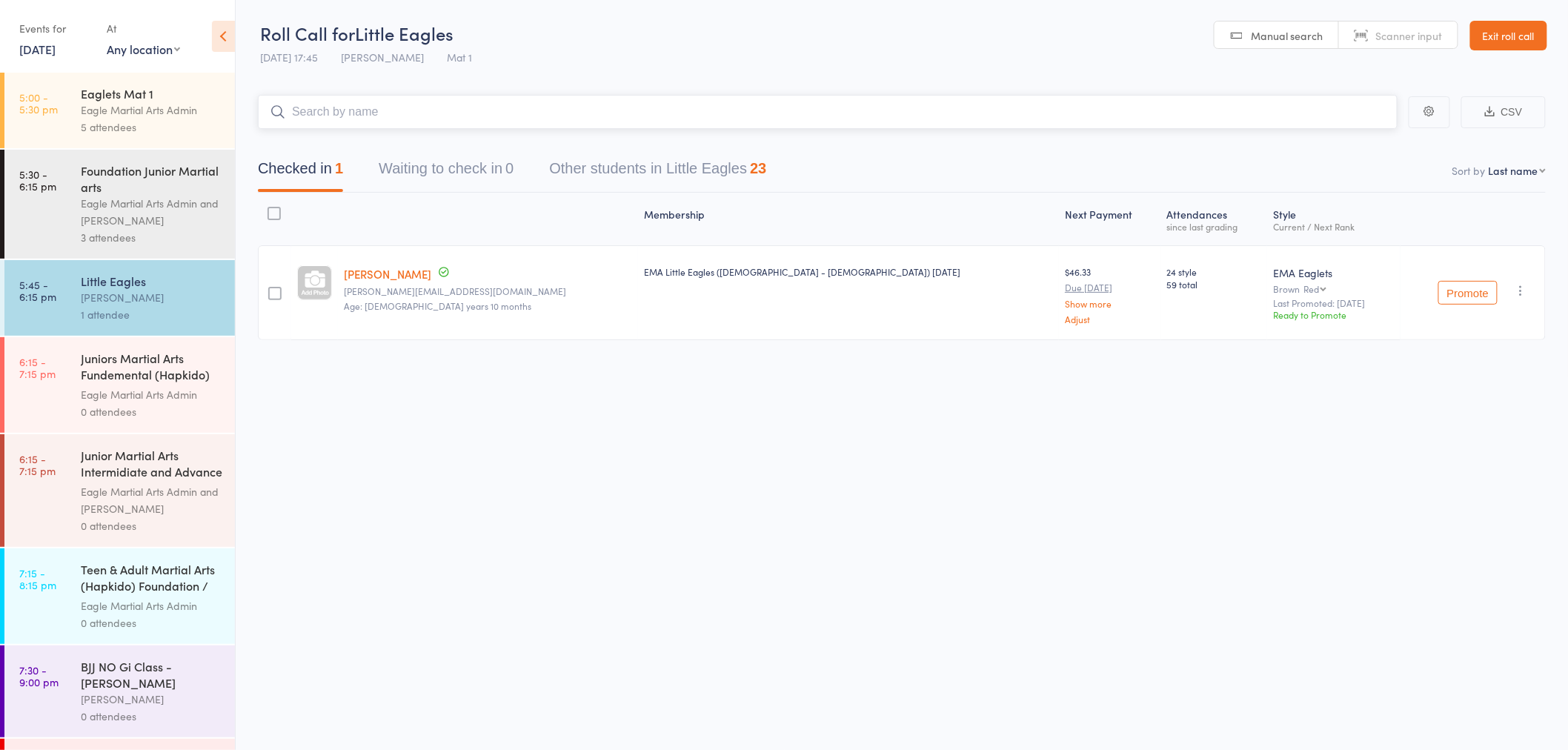
click at [936, 113] on input "search" at bounding box center [827, 112] width 1139 height 34
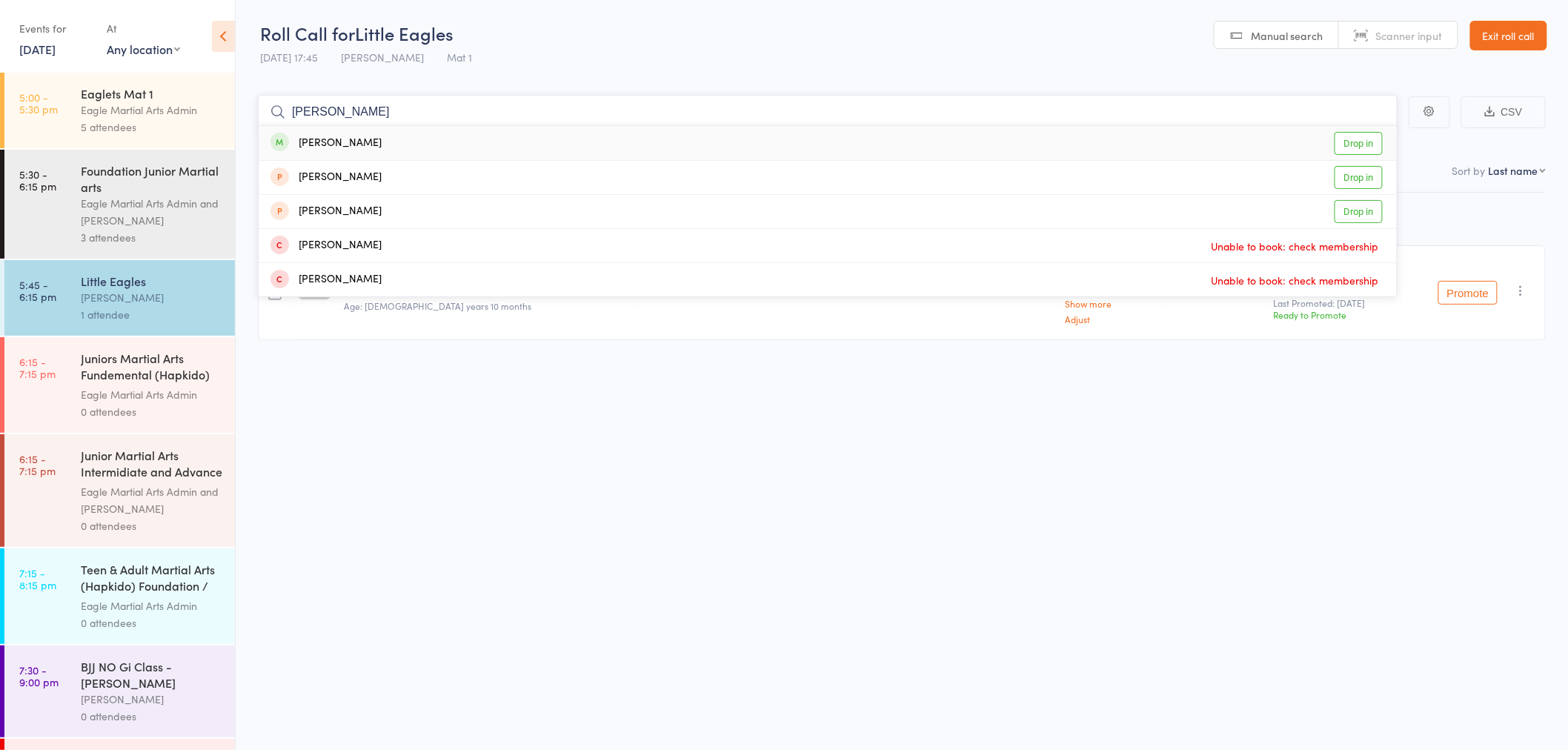
type input "carl"
click at [357, 141] on div "Carl Sun Drop in" at bounding box center [828, 142] width 1138 height 34
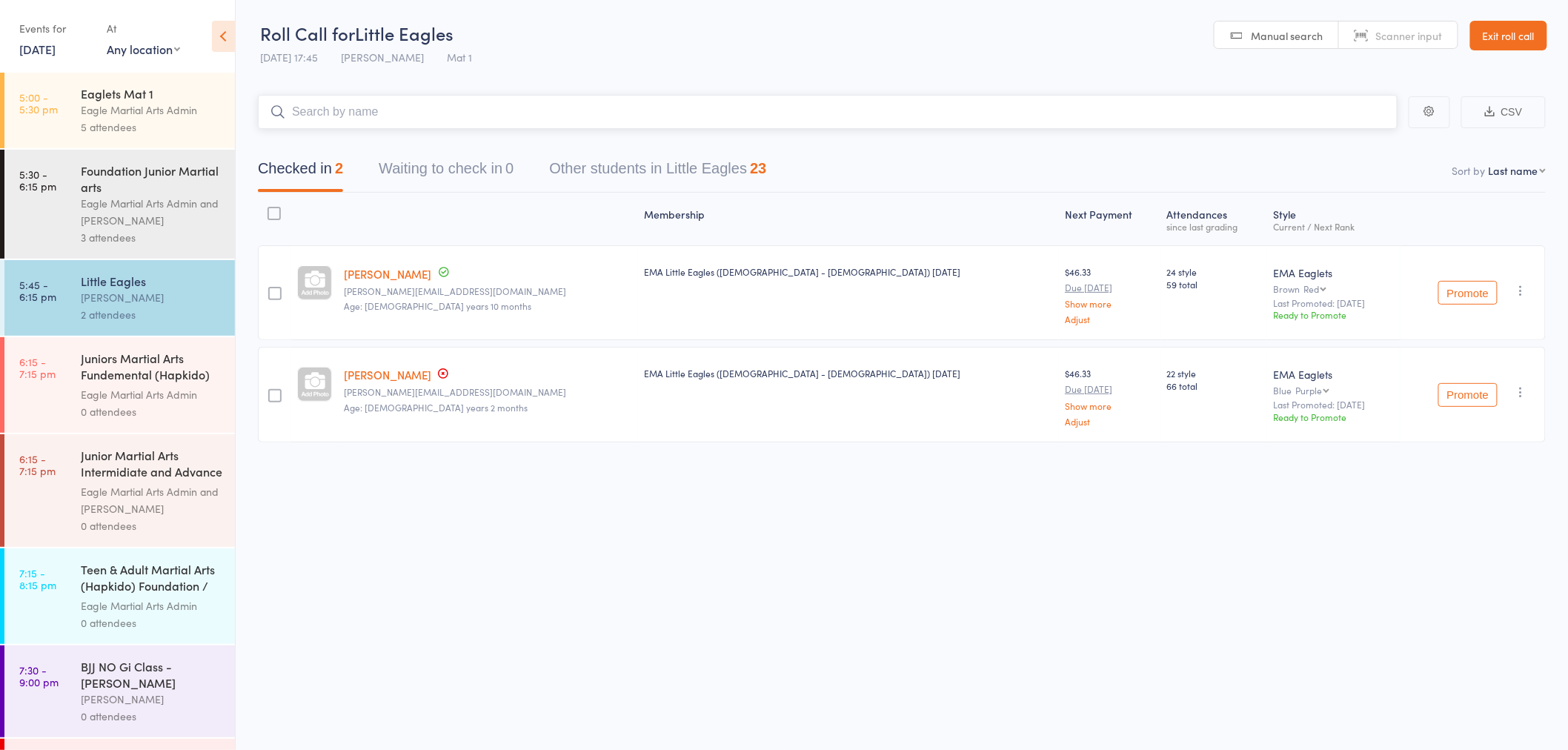
click at [504, 116] on input "search" at bounding box center [827, 112] width 1139 height 34
click at [92, 104] on div "Eagle Martial Arts Admin" at bounding box center [151, 110] width 142 height 17
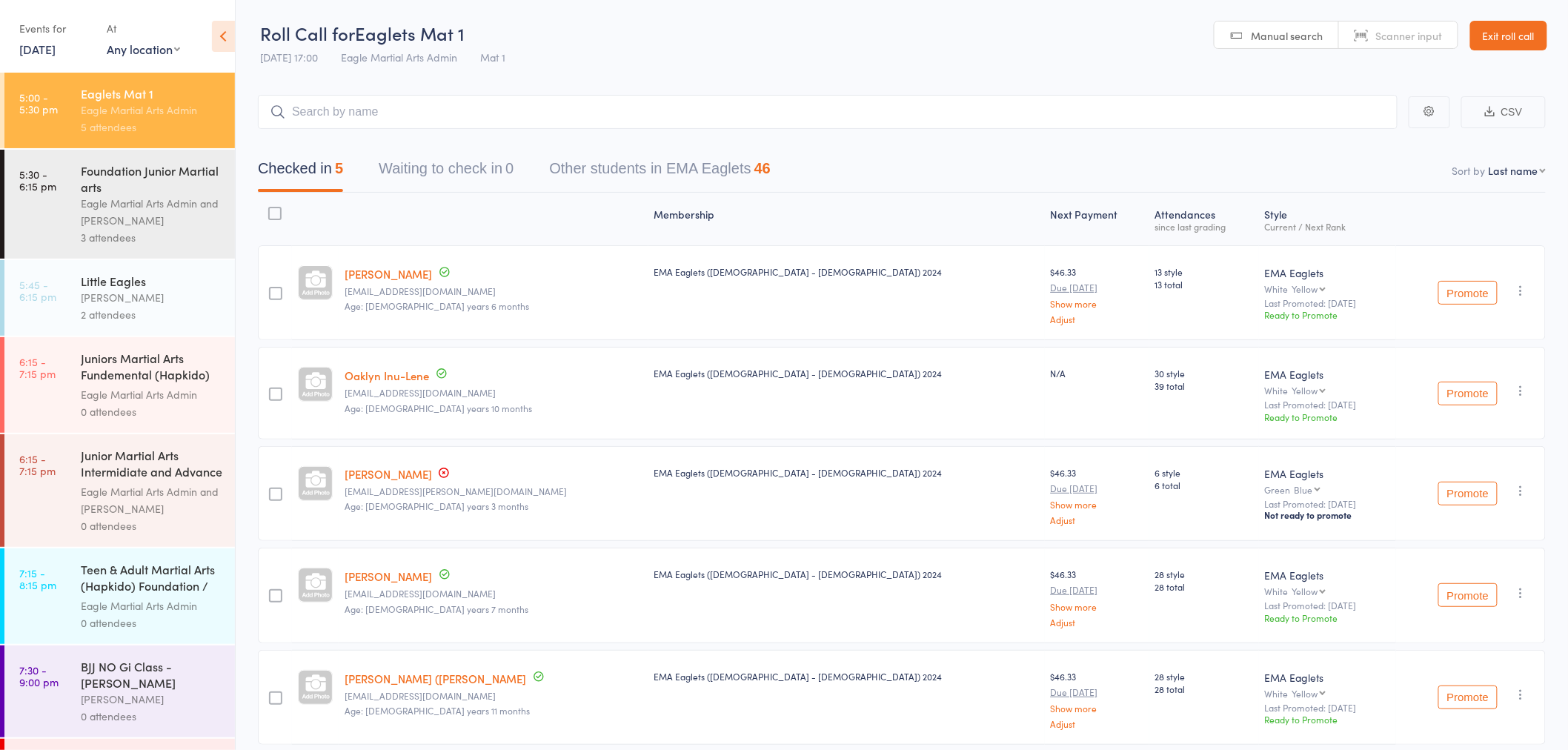
click at [1514, 38] on link "Exit roll call" at bounding box center [1509, 36] width 77 height 30
